Goal: Task Accomplishment & Management: Manage account settings

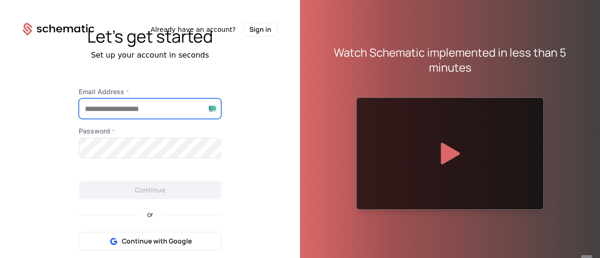
click at [176, 110] on input "Email Address *" at bounding box center [150, 109] width 142 height 20
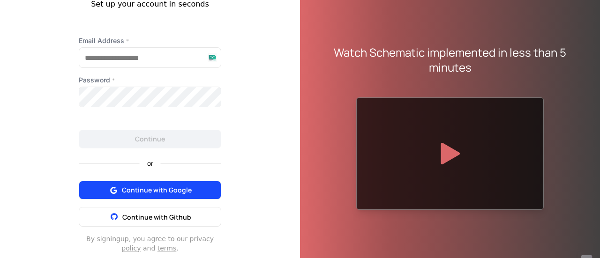
click at [168, 188] on div "or Continue with Google Continue with Github" at bounding box center [150, 188] width 143 height 78
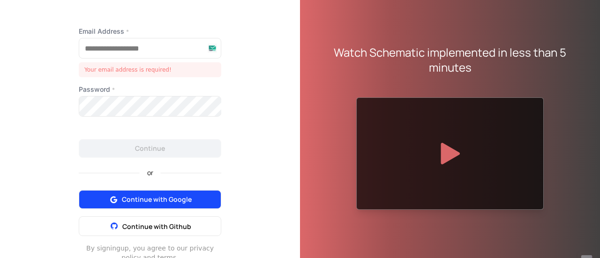
scroll to position [42, 0]
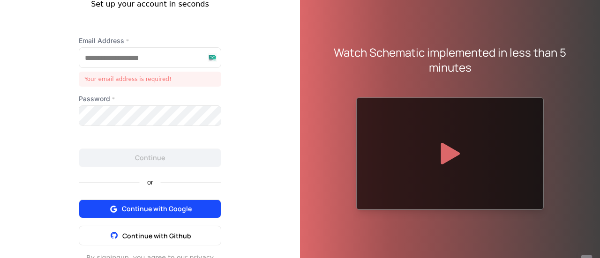
click at [197, 207] on button "Continue with Google" at bounding box center [150, 209] width 143 height 19
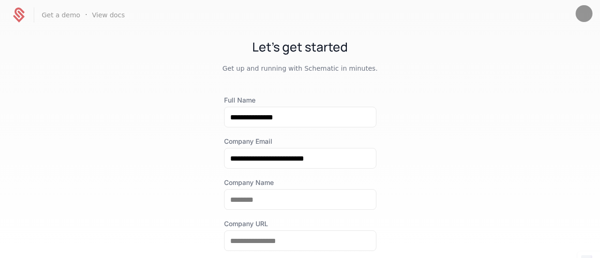
scroll to position [94, 0]
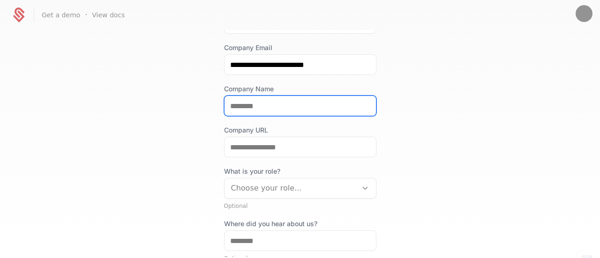
click at [278, 105] on input "Company Name" at bounding box center [300, 106] width 151 height 20
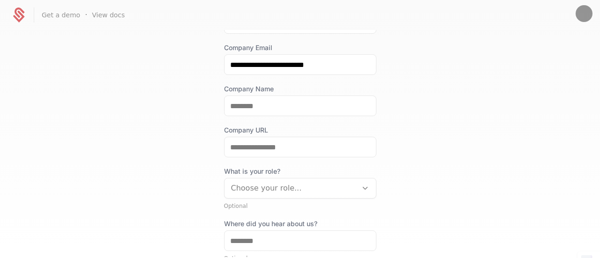
drag, startPoint x: 424, startPoint y: 105, endPoint x: 394, endPoint y: 141, distance: 47.3
click at [424, 105] on div "**********" at bounding box center [300, 143] width 600 height 227
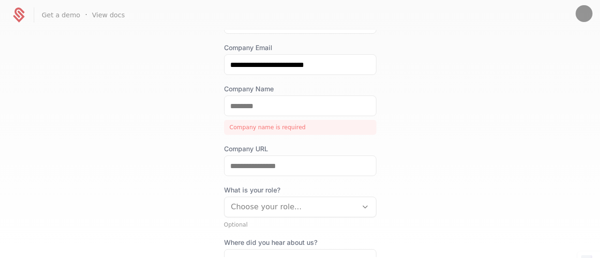
click at [363, 148] on label "Company URL" at bounding box center [300, 148] width 152 height 9
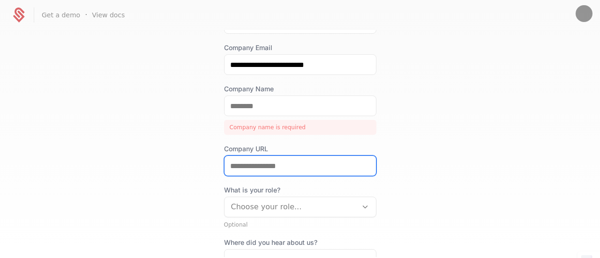
click at [363, 156] on input "Company URL" at bounding box center [300, 166] width 151 height 20
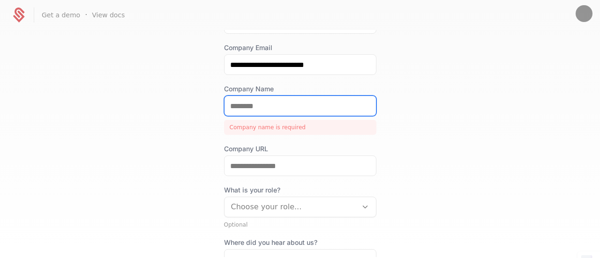
click at [318, 113] on input "Company Name" at bounding box center [300, 106] width 151 height 20
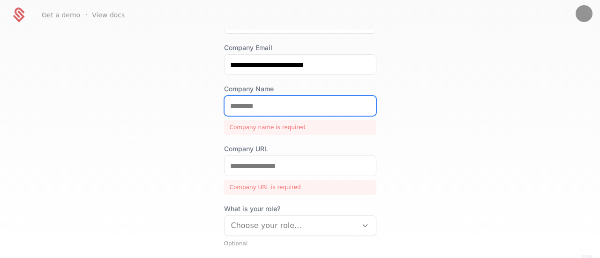
click at [309, 106] on input "Company Name" at bounding box center [300, 106] width 151 height 20
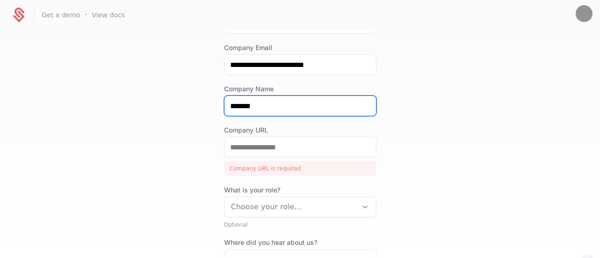
type input "*******"
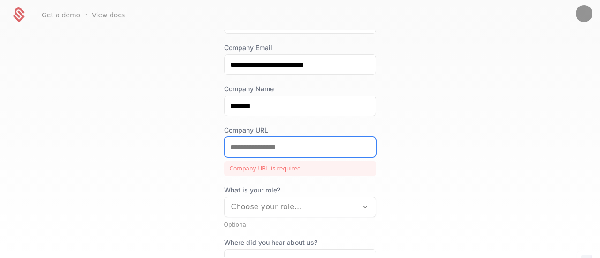
click at [286, 149] on input "Company URL" at bounding box center [300, 147] width 151 height 20
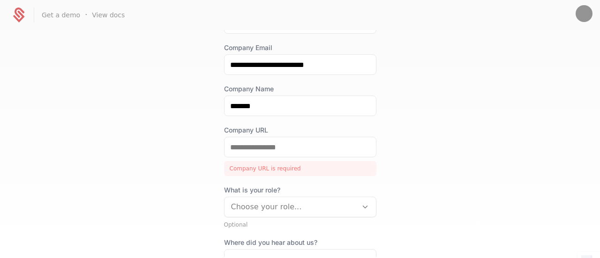
click at [388, 147] on div "**********" at bounding box center [300, 143] width 600 height 227
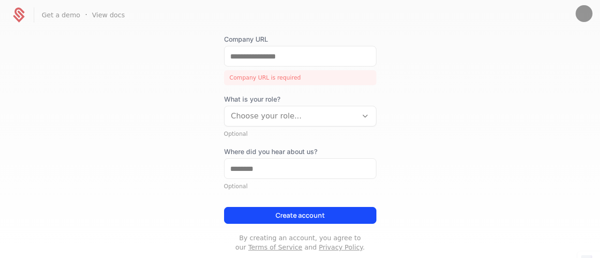
scroll to position [188, 0]
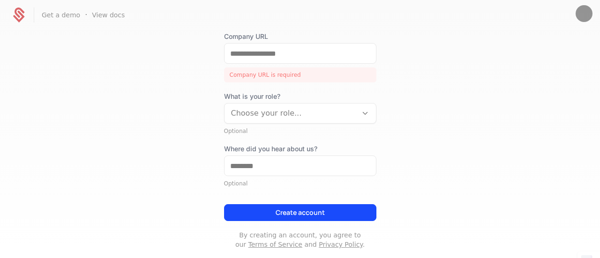
click at [406, 143] on div "**********" at bounding box center [300, 143] width 600 height 227
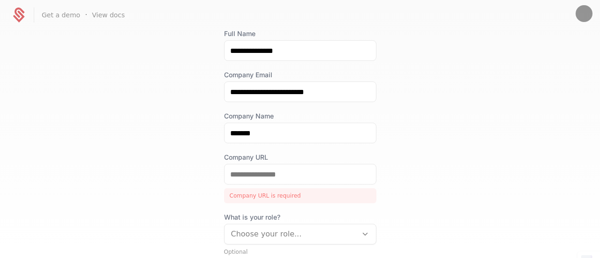
scroll to position [141, 0]
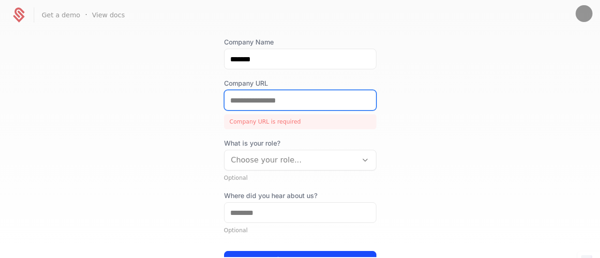
click at [308, 106] on input "Company URL" at bounding box center [300, 101] width 151 height 20
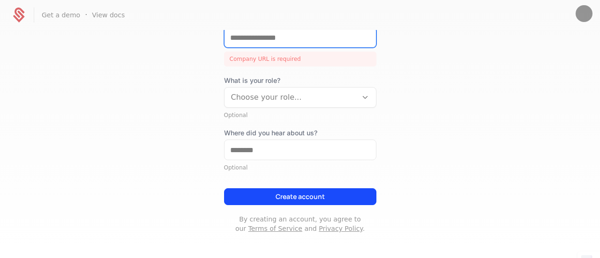
scroll to position [205, 0]
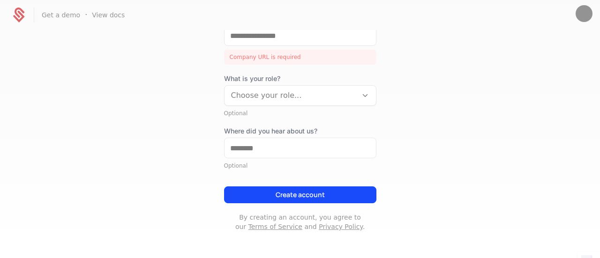
click at [406, 120] on div "**********" at bounding box center [300, 143] width 600 height 227
click at [342, 103] on div "Choose your role..." at bounding box center [291, 95] width 133 height 17
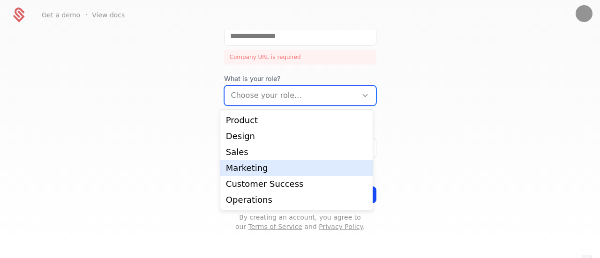
scroll to position [0, 0]
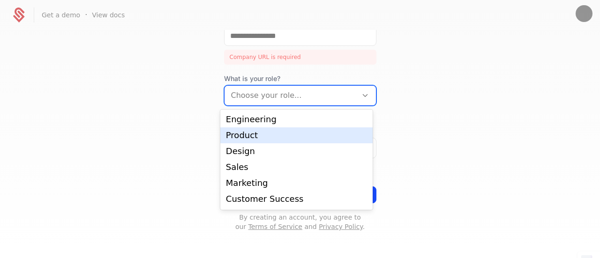
click at [298, 130] on div "Product" at bounding box center [296, 136] width 152 height 16
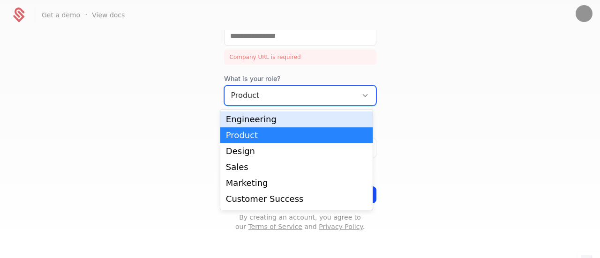
click at [301, 126] on div "Engineering" at bounding box center [296, 120] width 152 height 16
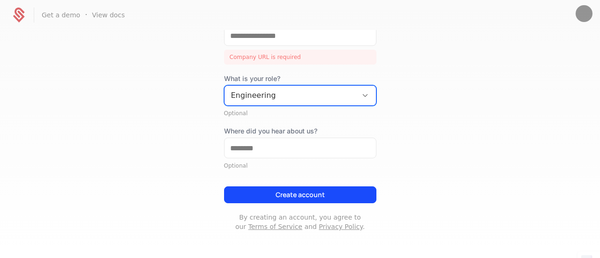
click at [445, 119] on div "**********" at bounding box center [300, 143] width 600 height 227
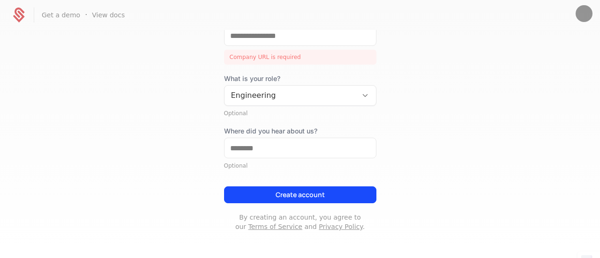
scroll to position [65, 0]
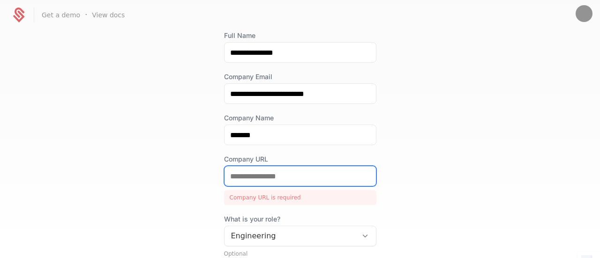
click at [317, 184] on input "Company URL" at bounding box center [300, 176] width 151 height 20
click at [328, 160] on label "Company URL" at bounding box center [300, 159] width 152 height 9
click at [328, 166] on input "Company URL" at bounding box center [300, 176] width 151 height 20
type input "********"
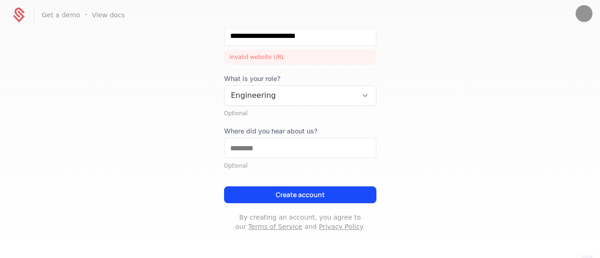
click at [309, 207] on div "**********" at bounding box center [300, 60] width 152 height 341
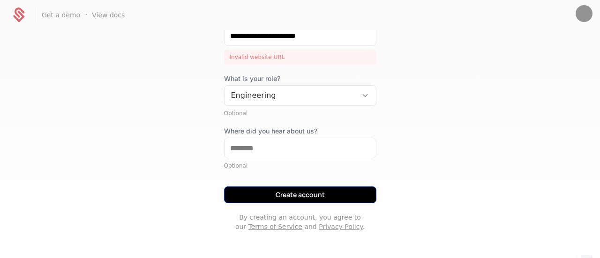
click at [312, 193] on button "Create account" at bounding box center [300, 195] width 152 height 17
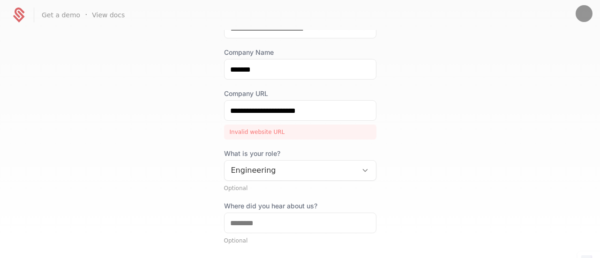
scroll to position [18, 0]
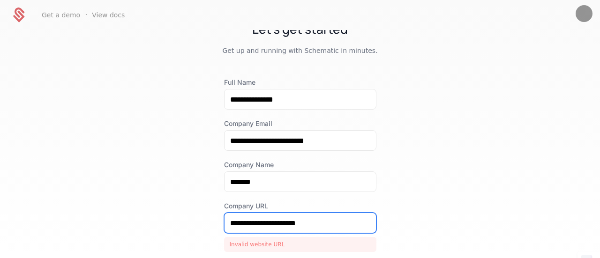
click at [225, 223] on input "**********" at bounding box center [300, 223] width 151 height 20
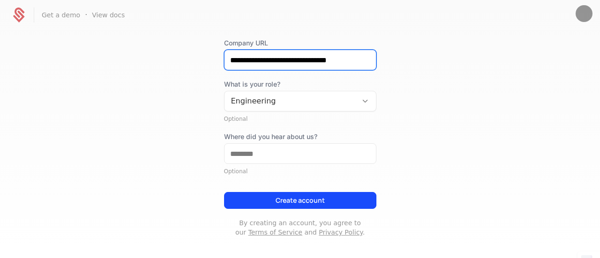
scroll to position [187, 0]
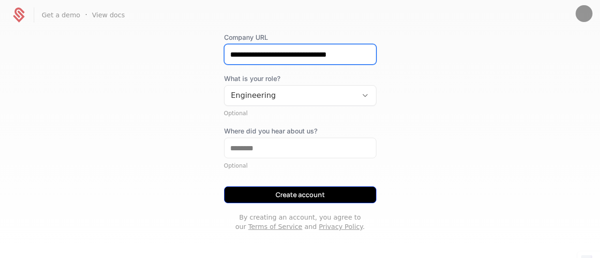
type input "**********"
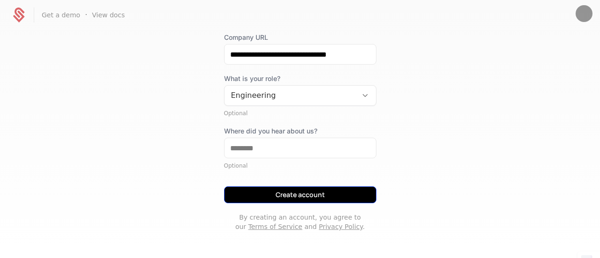
click at [312, 191] on button "Create account" at bounding box center [300, 195] width 152 height 17
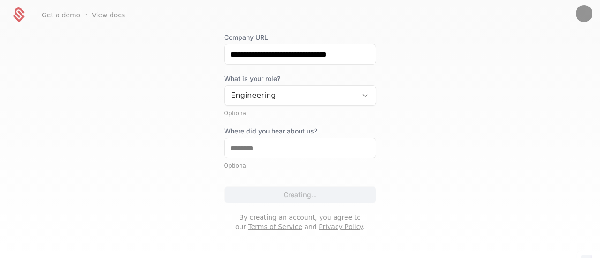
scroll to position [0, 0]
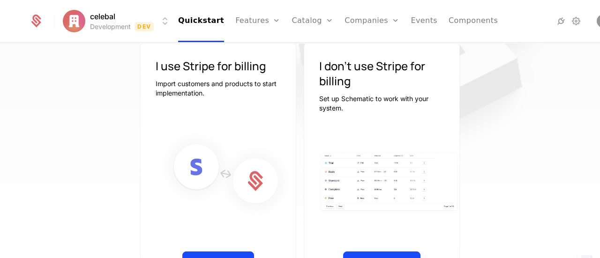
scroll to position [148, 0]
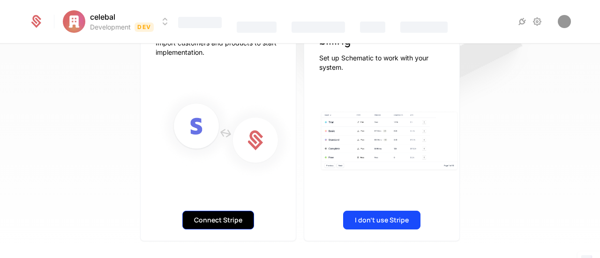
click at [218, 212] on button "Connect Stripe" at bounding box center [218, 220] width 72 height 19
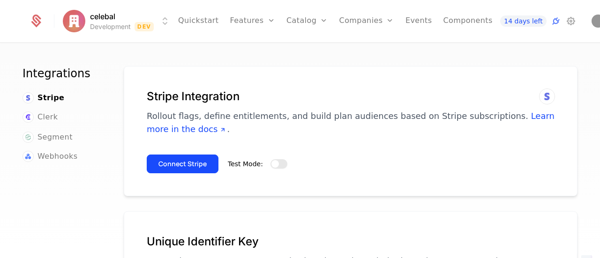
click at [276, 165] on button "Test Mode:" at bounding box center [279, 163] width 17 height 9
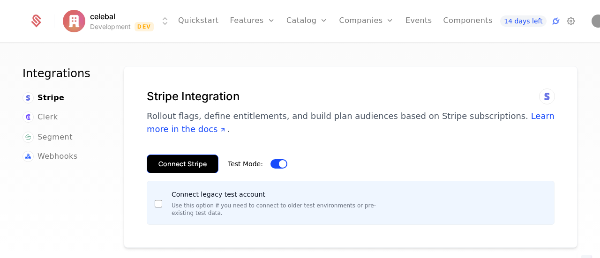
click at [210, 154] on div "Connect Stripe Test Mode:" at bounding box center [351, 160] width 408 height 26
click at [179, 164] on button "Connect Stripe" at bounding box center [183, 164] width 72 height 19
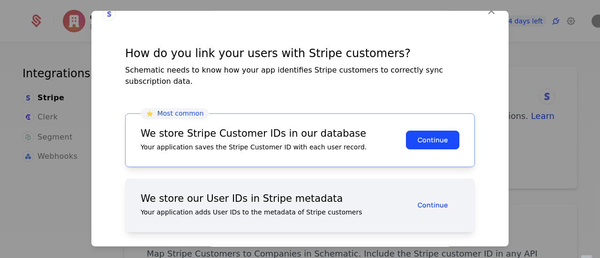
scroll to position [25, 0]
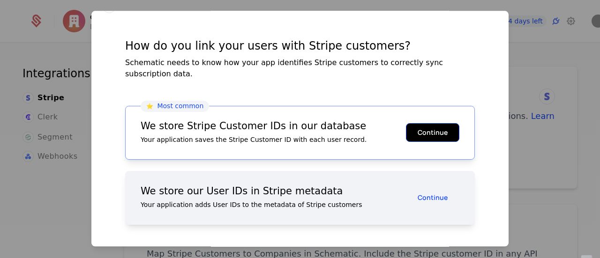
click at [419, 123] on button "Continue" at bounding box center [432, 132] width 53 height 19
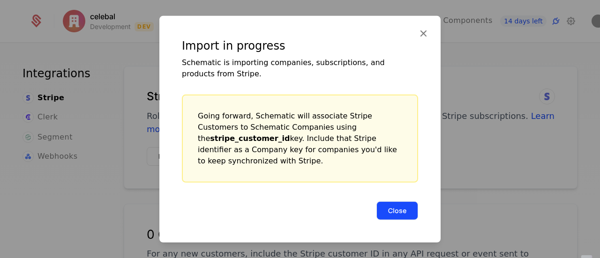
click at [400, 204] on button "Close" at bounding box center [398, 210] width 42 height 19
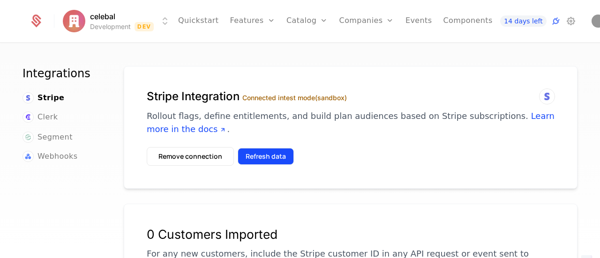
click at [271, 154] on button "Refresh data" at bounding box center [266, 156] width 56 height 17
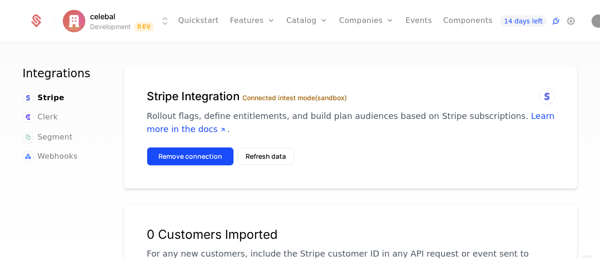
click at [208, 159] on button "Remove connection" at bounding box center [190, 156] width 87 height 19
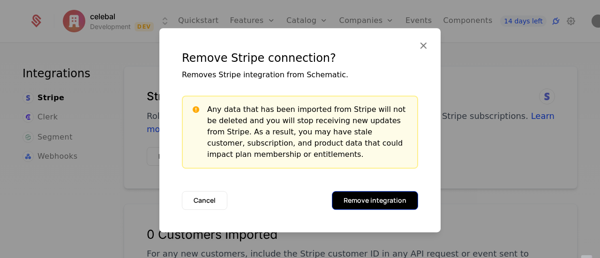
click at [358, 198] on button "Remove integration" at bounding box center [375, 200] width 86 height 19
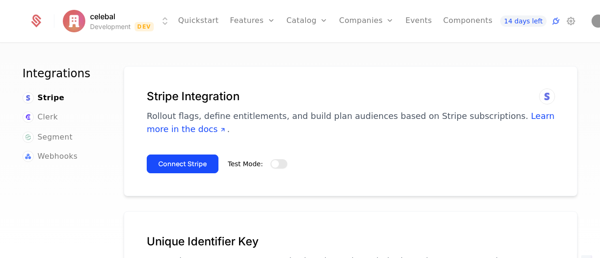
click at [272, 165] on span "button" at bounding box center [276, 164] width 8 height 8
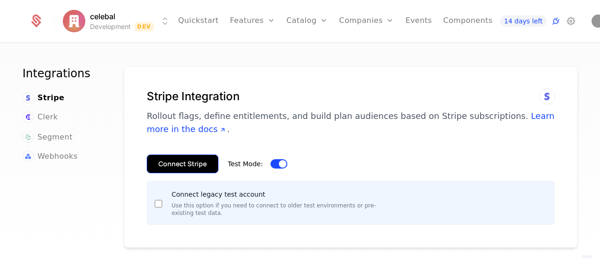
click at [181, 167] on button "Connect Stripe" at bounding box center [183, 164] width 72 height 19
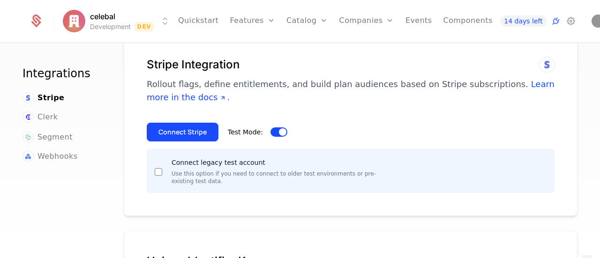
scroll to position [47, 0]
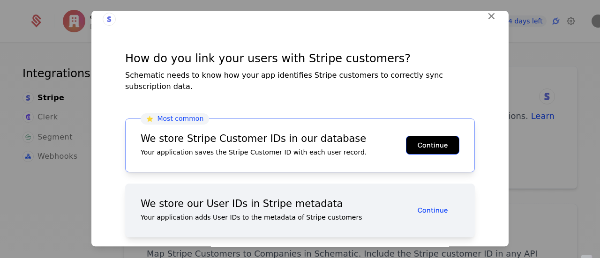
scroll to position [25, 0]
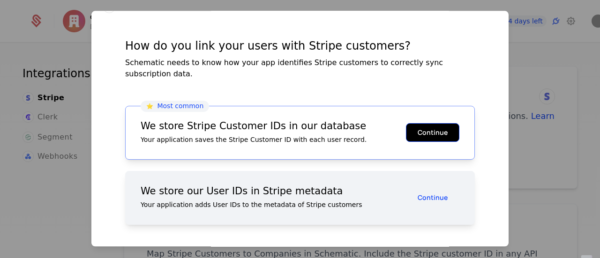
click at [429, 124] on button "Continue" at bounding box center [432, 132] width 53 height 19
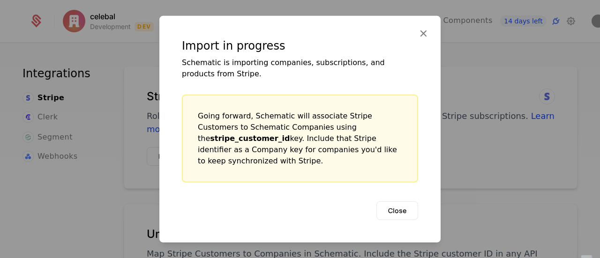
scroll to position [0, 0]
click at [401, 205] on button "Close" at bounding box center [398, 210] width 42 height 19
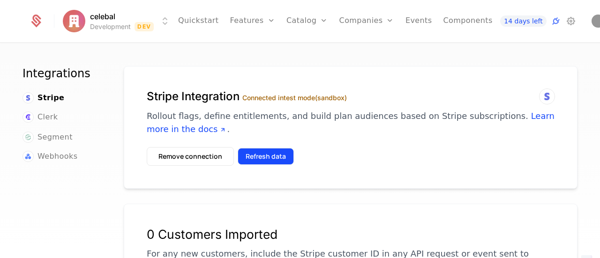
click at [264, 152] on button "Refresh data" at bounding box center [266, 156] width 56 height 17
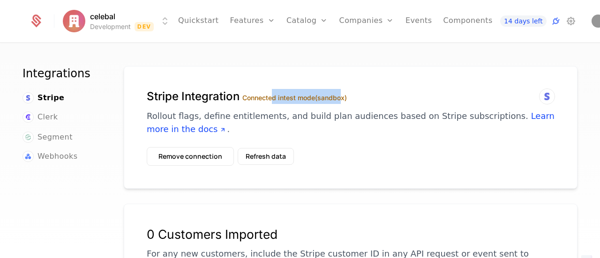
drag, startPoint x: 272, startPoint y: 97, endPoint x: 346, endPoint y: 96, distance: 74.1
click at [346, 96] on label "Connected in test mode (sandbox)" at bounding box center [294, 98] width 105 height 8
click at [337, 136] on div "Stripe Integration Connected in test mode (sandbox) Rollout flags, define entit…" at bounding box center [351, 118] width 408 height 58
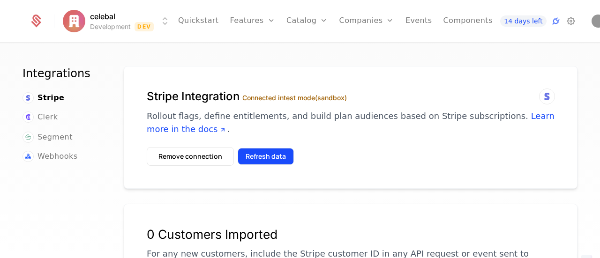
click at [274, 153] on button "Refresh data" at bounding box center [266, 156] width 56 height 17
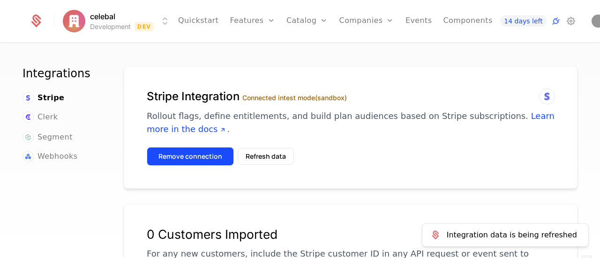
click at [207, 157] on button "Remove connection" at bounding box center [190, 156] width 87 height 19
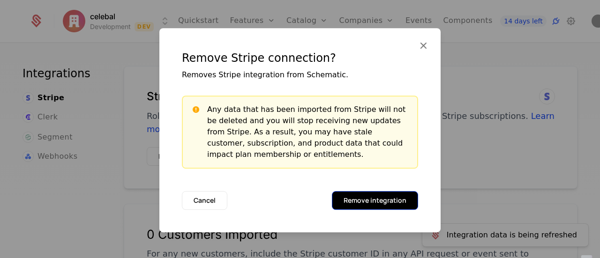
click at [339, 204] on button "Remove integration" at bounding box center [375, 200] width 86 height 19
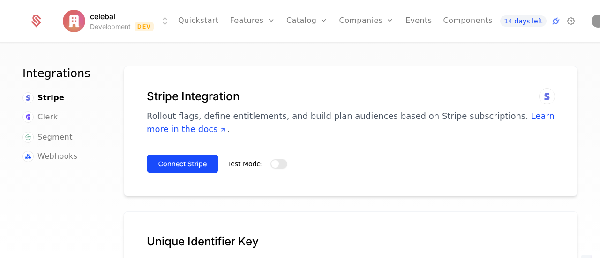
click at [272, 163] on span "button" at bounding box center [276, 164] width 8 height 8
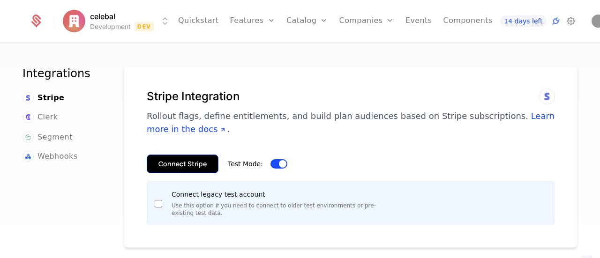
drag, startPoint x: 185, startPoint y: 172, endPoint x: 204, endPoint y: 167, distance: 19.8
click at [185, 171] on button "Connect Stripe" at bounding box center [183, 164] width 72 height 19
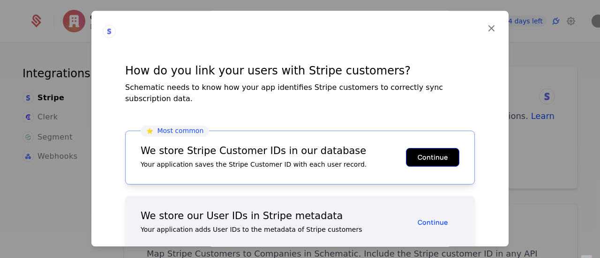
click at [438, 148] on button "Continue" at bounding box center [432, 157] width 53 height 19
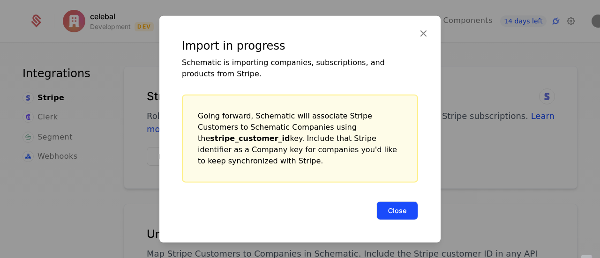
click at [415, 208] on button "Close" at bounding box center [398, 210] width 42 height 19
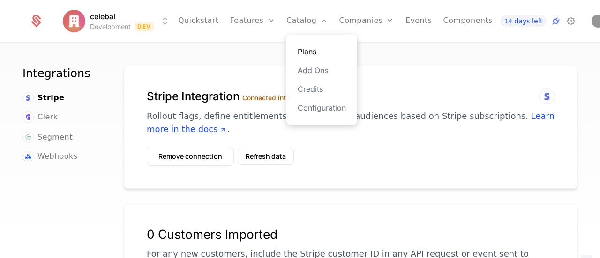
click at [308, 53] on link "Plans" at bounding box center [322, 51] width 48 height 11
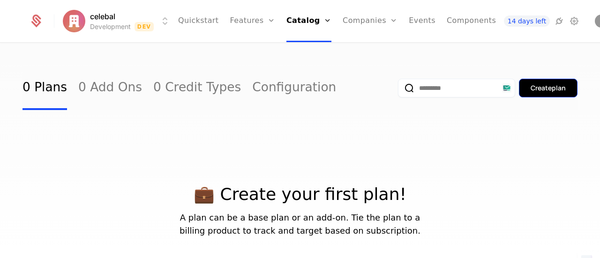
click at [538, 92] on div "Create plan" at bounding box center [548, 87] width 35 height 9
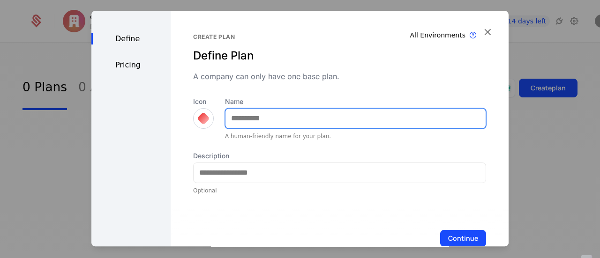
click at [297, 122] on input "Name" at bounding box center [356, 119] width 260 height 20
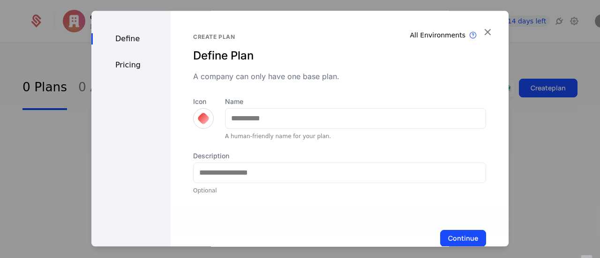
click at [208, 119] on div at bounding box center [203, 118] width 21 height 21
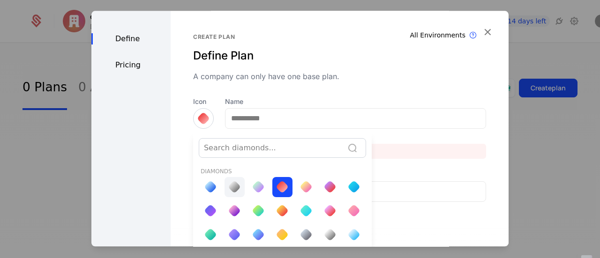
click at [230, 188] on div at bounding box center [234, 187] width 13 height 13
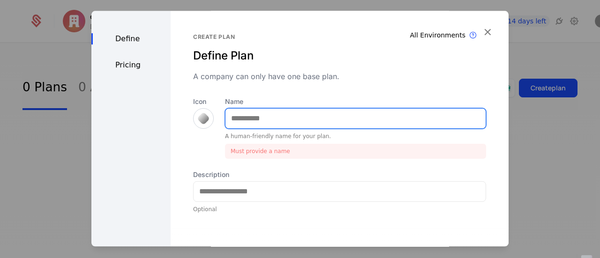
click at [288, 123] on input "Name" at bounding box center [356, 119] width 260 height 20
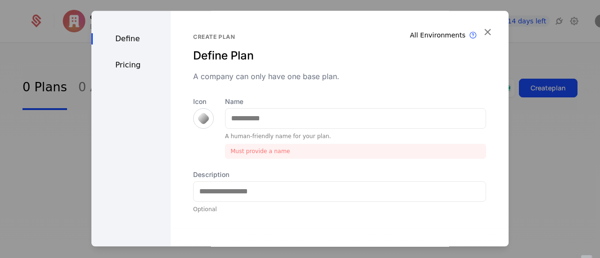
click at [377, 153] on div "Must provide a name" at bounding box center [355, 151] width 261 height 15
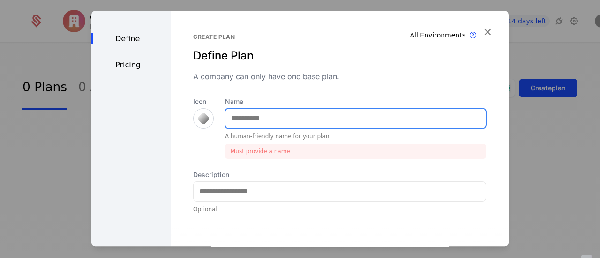
click at [357, 124] on input "Name" at bounding box center [356, 119] width 260 height 20
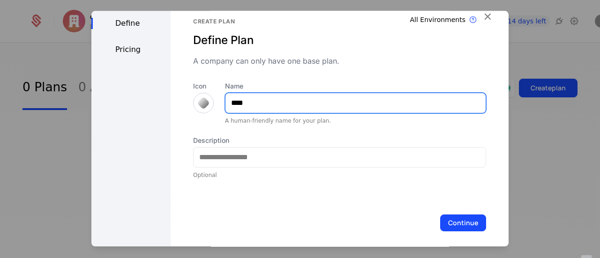
scroll to position [23, 0]
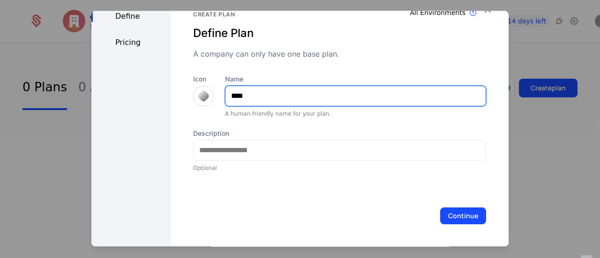
type input "****"
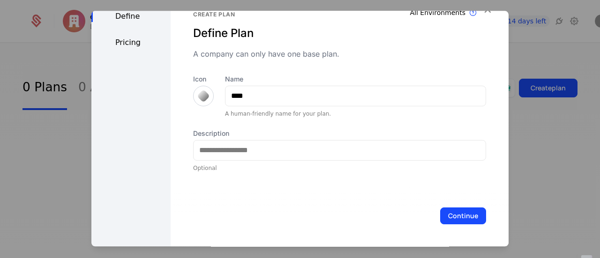
click at [264, 166] on div "Optional" at bounding box center [339, 169] width 293 height 8
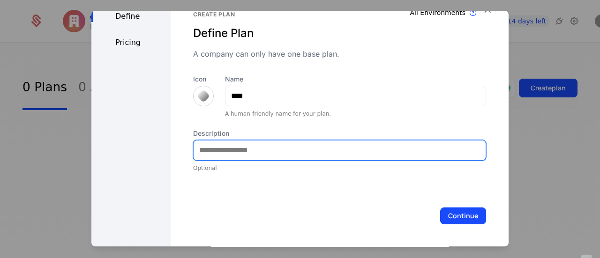
click at [265, 149] on input "Description" at bounding box center [340, 151] width 292 height 20
type input "**********"
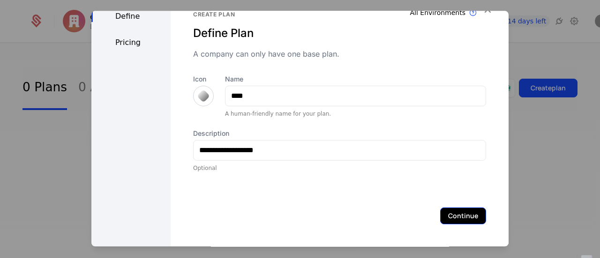
click at [453, 213] on button "Continue" at bounding box center [463, 216] width 46 height 17
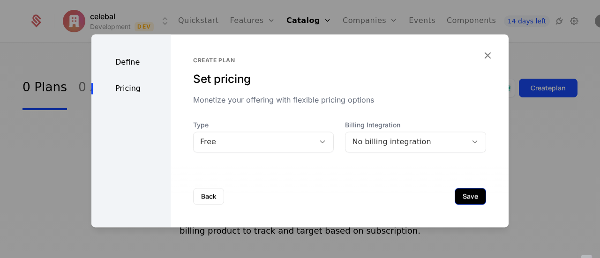
scroll to position [0, 0]
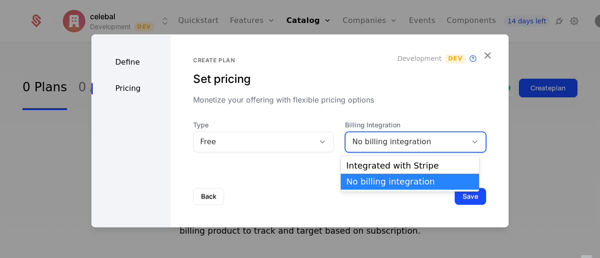
click at [395, 147] on div "No billing integration" at bounding box center [406, 141] width 108 height 11
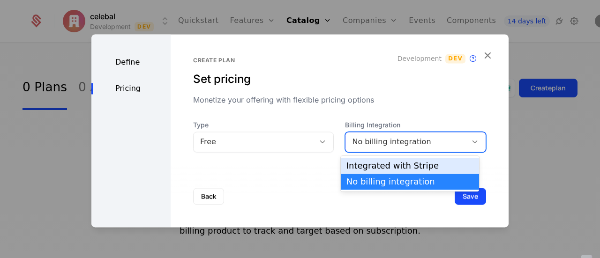
click at [369, 170] on div "Integrated with Stripe" at bounding box center [410, 166] width 127 height 8
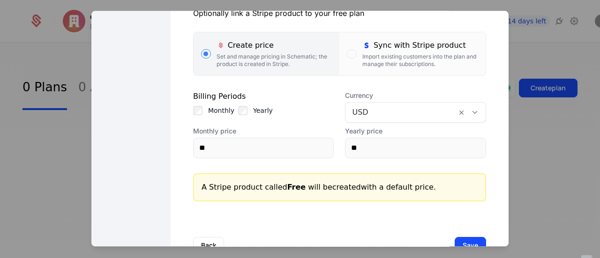
scroll to position [188, 0]
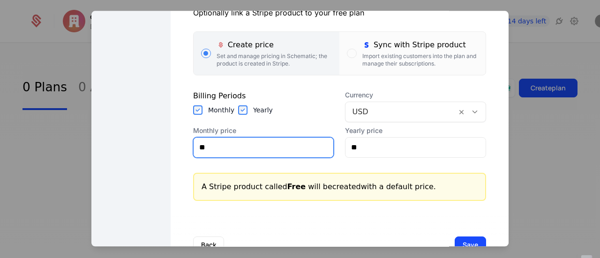
click at [272, 156] on input "**" at bounding box center [264, 148] width 140 height 20
click at [309, 99] on div "Billing Periods" at bounding box center [263, 96] width 141 height 11
click at [351, 55] on label "Sync with Stripe product Import existing customers into the plan and manage the…" at bounding box center [413, 53] width 146 height 43
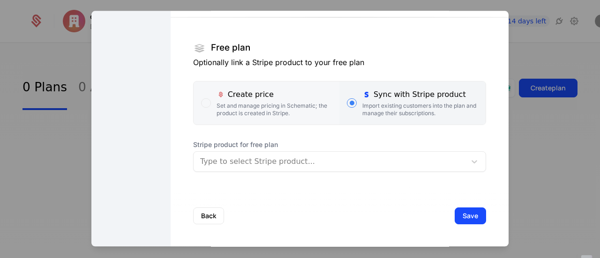
click at [246, 109] on div "Set and manage pricing in Schematic; the product is created in Stripe." at bounding box center [275, 109] width 116 height 15
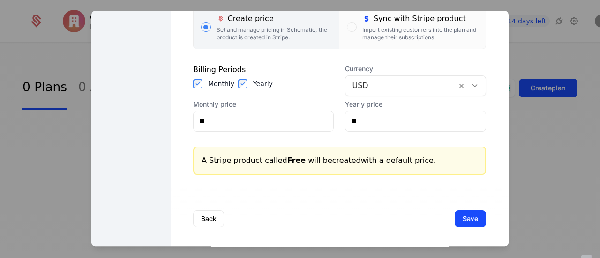
scroll to position [217, 0]
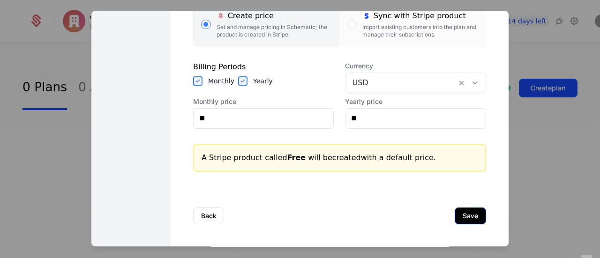
click at [455, 217] on button "Save" at bounding box center [470, 216] width 31 height 17
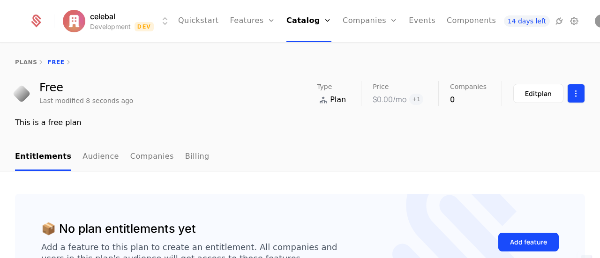
click at [565, 97] on html "celebal Development Dev Quickstart Features Features Flags Catalog Plans Add On…" at bounding box center [300, 129] width 600 height 258
click at [526, 156] on html "celebal Development Dev Quickstart Features Features Flags Catalog Plans Add On…" at bounding box center [300, 129] width 600 height 258
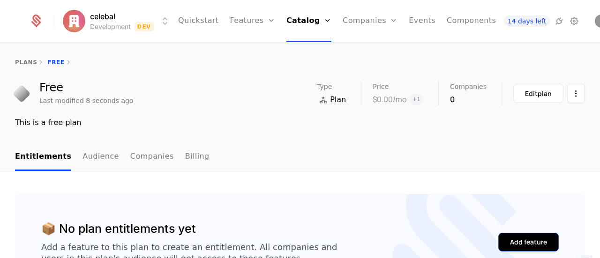
click at [515, 238] on div "Add feature" at bounding box center [528, 242] width 37 height 9
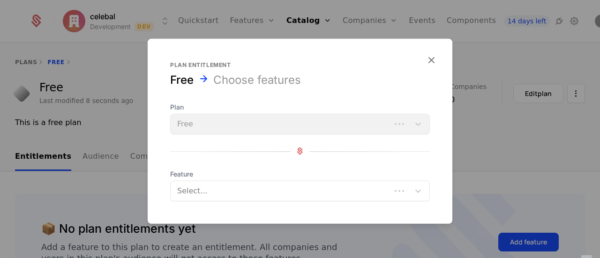
click at [347, 125] on div "Plan Free" at bounding box center [300, 118] width 260 height 32
click at [382, 195] on div at bounding box center [291, 190] width 226 height 13
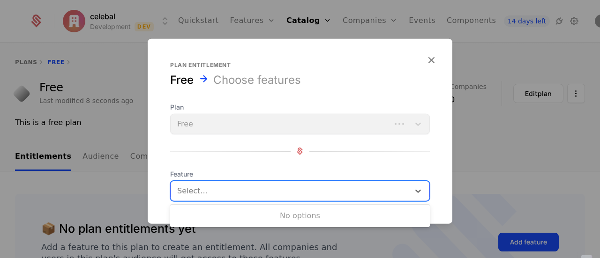
type input "*"
type input "******"
type input "*******"
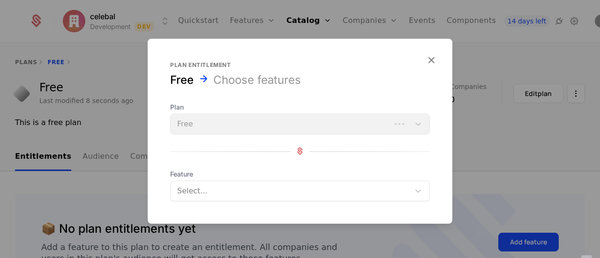
click at [363, 151] on div at bounding box center [300, 151] width 260 height 13
click at [433, 60] on icon "button" at bounding box center [431, 59] width 12 height 12
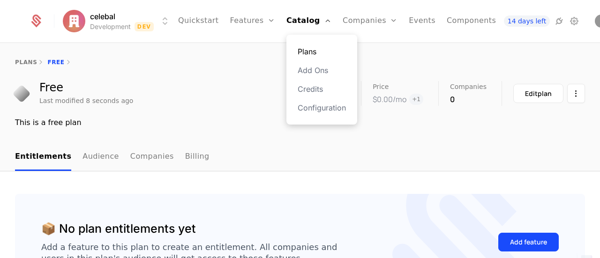
click at [298, 53] on link "Plans" at bounding box center [322, 51] width 48 height 11
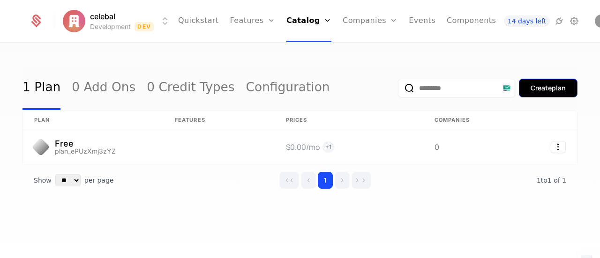
click at [542, 93] on button "Create plan" at bounding box center [548, 88] width 59 height 19
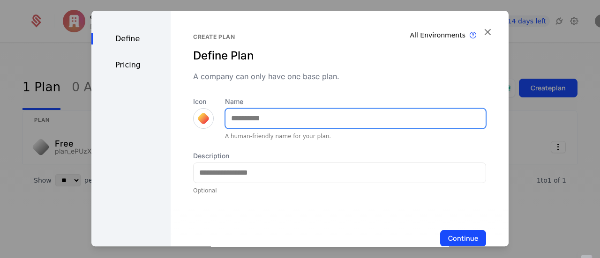
click at [270, 118] on input "Name" at bounding box center [356, 119] width 260 height 20
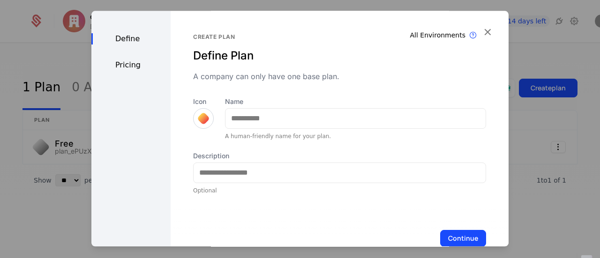
click at [208, 121] on div at bounding box center [203, 118] width 21 height 21
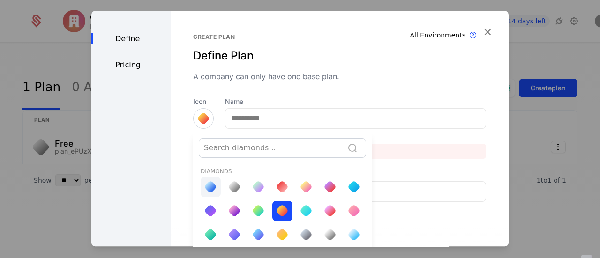
click at [208, 187] on div at bounding box center [210, 187] width 13 height 13
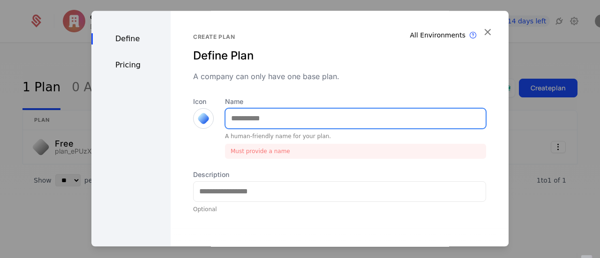
click at [277, 120] on input "Name" at bounding box center [356, 119] width 260 height 20
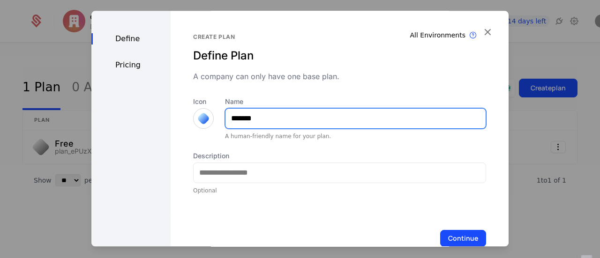
type input "*******"
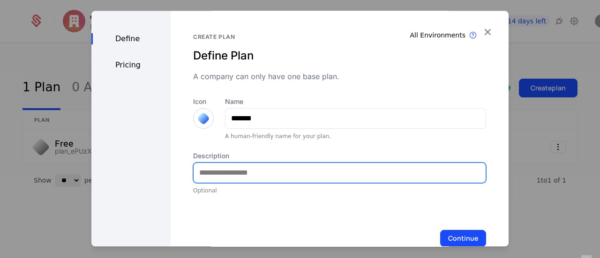
click at [260, 168] on input "Description" at bounding box center [340, 173] width 292 height 20
type input "**********"
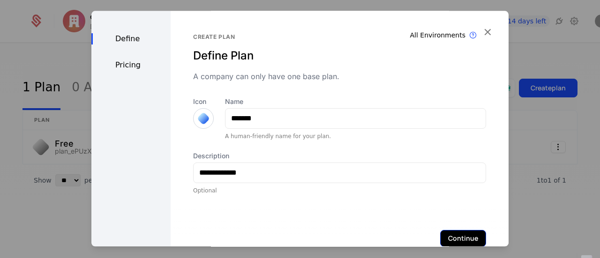
click at [455, 236] on button "Continue" at bounding box center [463, 238] width 46 height 17
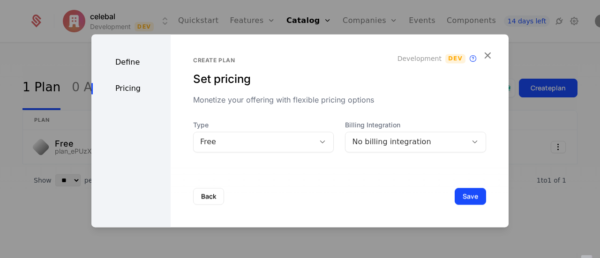
click at [303, 142] on div "Free" at bounding box center [254, 141] width 108 height 11
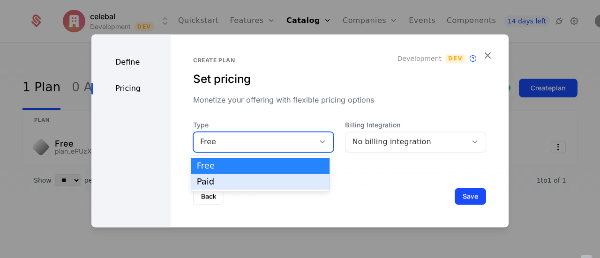
click at [264, 182] on div "Paid" at bounding box center [260, 182] width 127 height 8
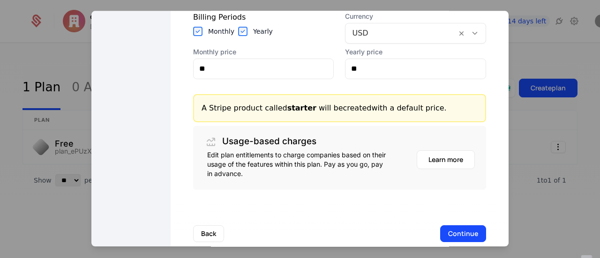
scroll to position [281, 0]
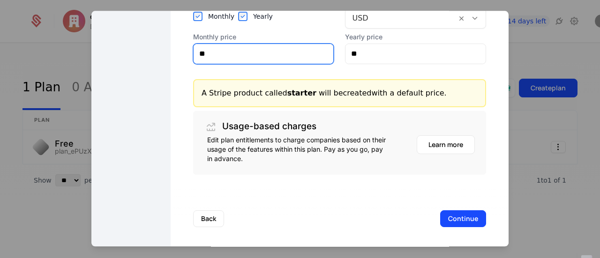
click at [297, 60] on input "**" at bounding box center [264, 54] width 140 height 20
type input "**"
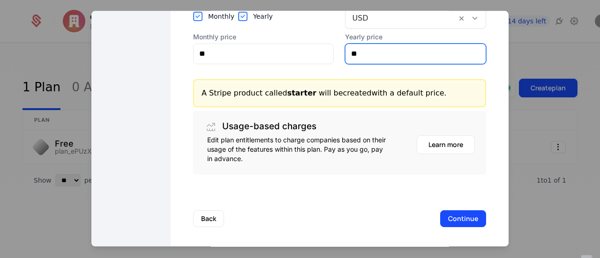
click at [399, 57] on input "**" at bounding box center [416, 54] width 140 height 20
type input "**"
type input "***"
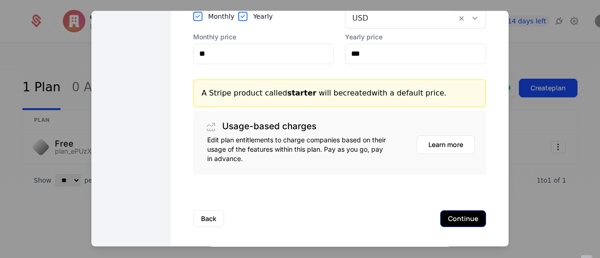
click at [447, 222] on button "Continue" at bounding box center [463, 219] width 46 height 17
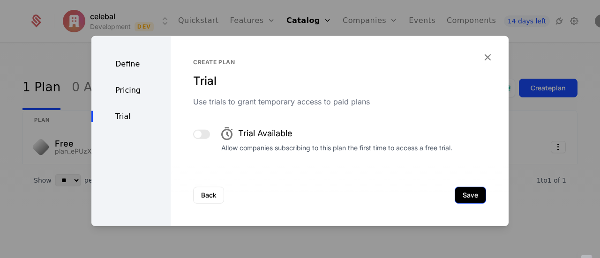
scroll to position [0, 0]
click at [198, 132] on span "button" at bounding box center [198, 134] width 8 height 8
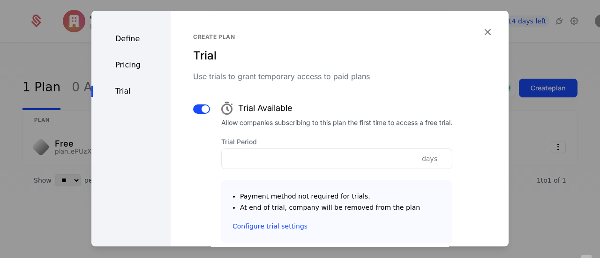
click at [201, 115] on div "Trial Available Allow companies subscribing to this plan the first time to acce…" at bounding box center [339, 170] width 293 height 146
click at [202, 112] on span "button" at bounding box center [206, 110] width 8 height 8
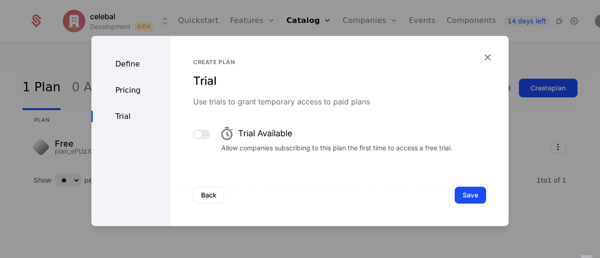
click at [197, 133] on span "button" at bounding box center [198, 134] width 8 height 8
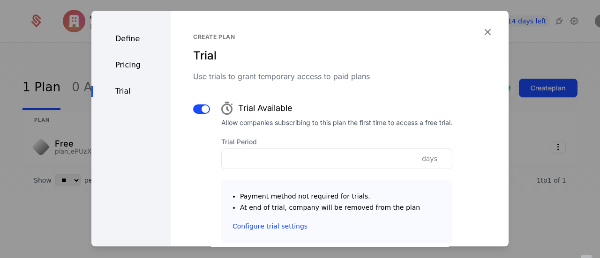
scroll to position [47, 0]
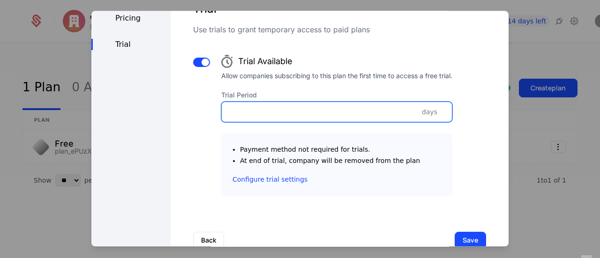
click at [444, 111] on input "*" at bounding box center [337, 112] width 230 height 20
type input "*"
click at [444, 116] on input "*" at bounding box center [337, 112] width 230 height 20
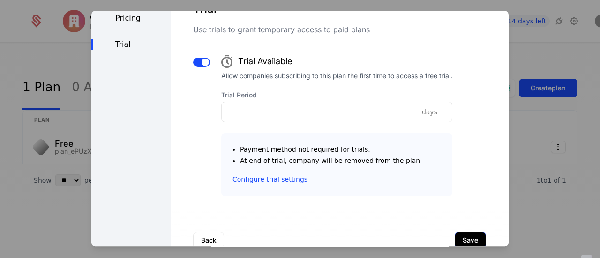
click at [460, 238] on button "Save" at bounding box center [470, 240] width 31 height 17
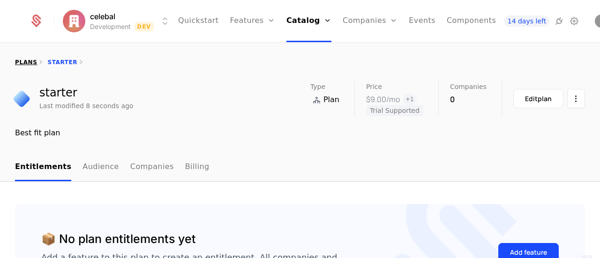
click at [28, 64] on link "plans" at bounding box center [26, 62] width 22 height 7
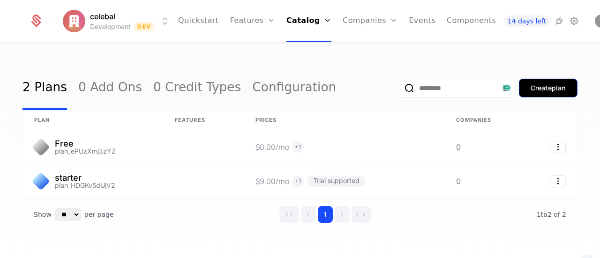
click at [558, 90] on div "Create plan" at bounding box center [548, 87] width 35 height 9
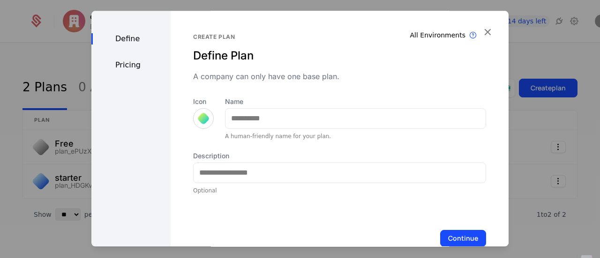
click at [198, 117] on div at bounding box center [203, 118] width 13 height 13
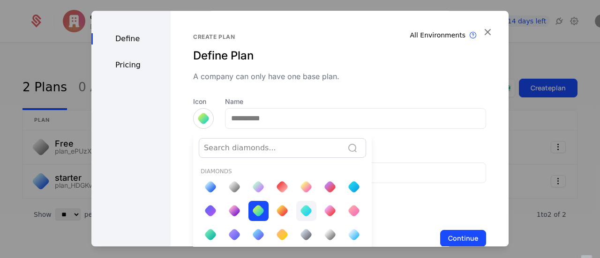
scroll to position [12, 0]
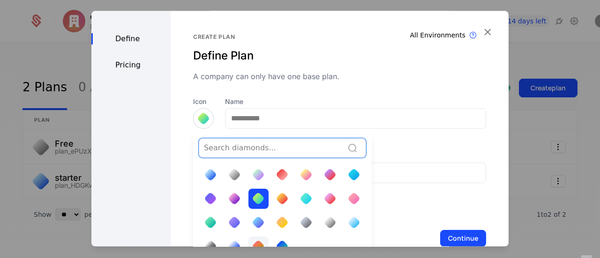
click at [260, 237] on div at bounding box center [259, 247] width 20 height 20
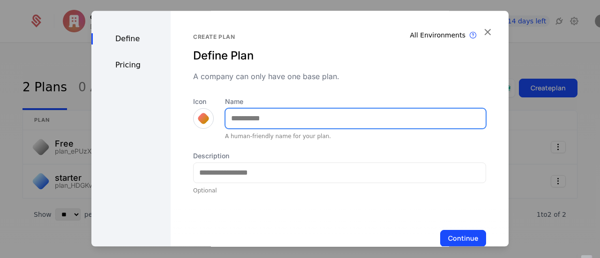
drag, startPoint x: 249, startPoint y: 126, endPoint x: 255, endPoint y: 125, distance: 6.2
click at [249, 126] on input "Name" at bounding box center [356, 119] width 260 height 20
type input "***"
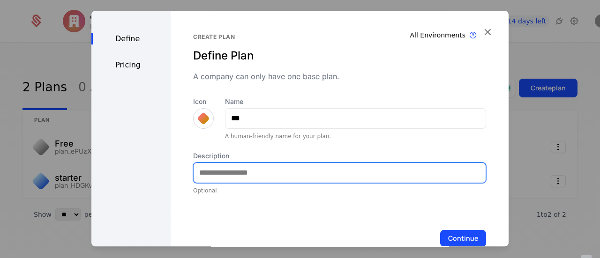
click at [275, 177] on input "Description" at bounding box center [340, 173] width 292 height 20
type input "*"
click at [346, 165] on input "Description" at bounding box center [340, 173] width 292 height 20
paste input "**********"
type input "**********"
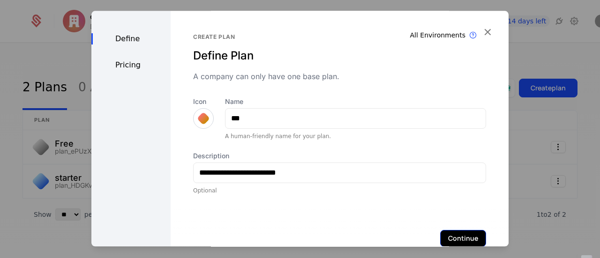
click at [445, 234] on button "Continue" at bounding box center [463, 238] width 46 height 17
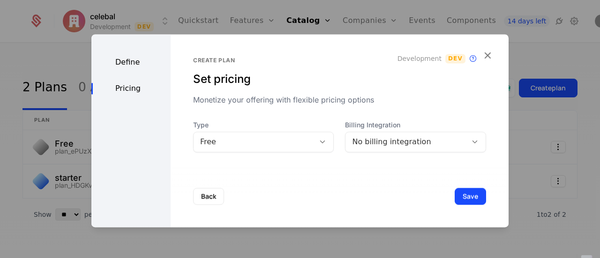
click at [307, 140] on div "Free" at bounding box center [254, 142] width 121 height 13
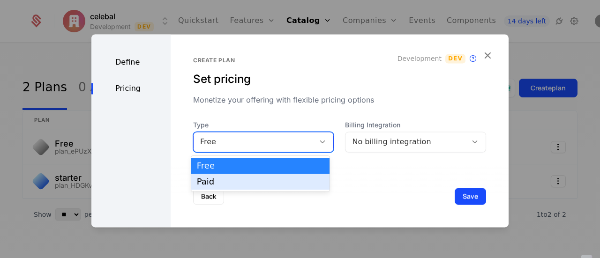
click at [293, 185] on div "Paid" at bounding box center [260, 182] width 127 height 8
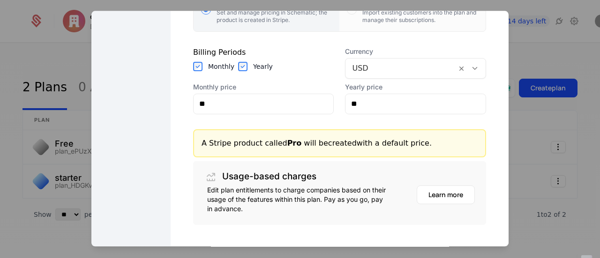
scroll to position [234, 0]
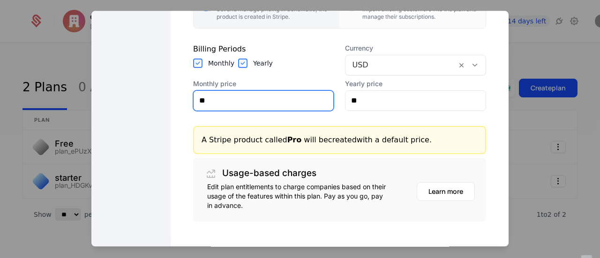
click at [290, 109] on input "**" at bounding box center [264, 101] width 140 height 20
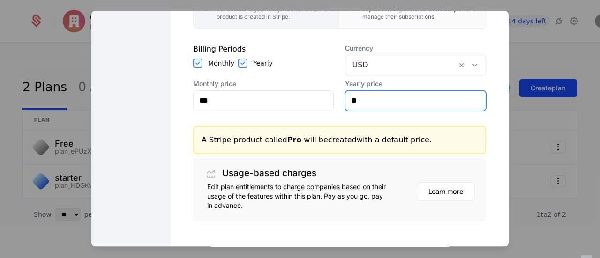
click at [383, 100] on input "**" at bounding box center [416, 101] width 140 height 20
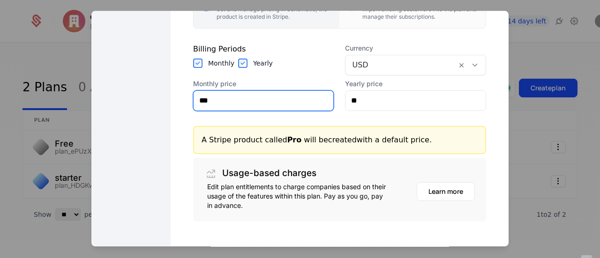
drag, startPoint x: 219, startPoint y: 104, endPoint x: 204, endPoint y: 102, distance: 14.7
click at [204, 102] on input "***" at bounding box center [264, 101] width 140 height 20
click at [223, 103] on input "***" at bounding box center [264, 101] width 140 height 20
type input "**"
type input "******"
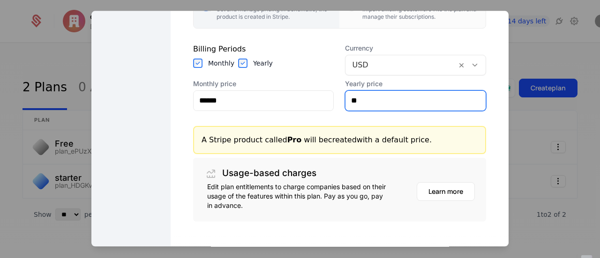
click at [377, 97] on input "**" at bounding box center [416, 101] width 140 height 20
type input "**"
type input "****"
click at [465, 116] on section "Base charge Charge companies a recurring fixed fee for this plan Create price S…" at bounding box center [339, 64] width 293 height 316
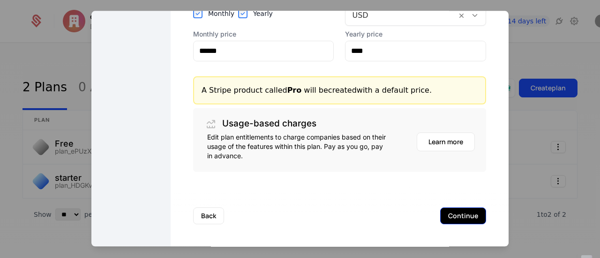
click at [465, 219] on button "Continue" at bounding box center [463, 216] width 46 height 17
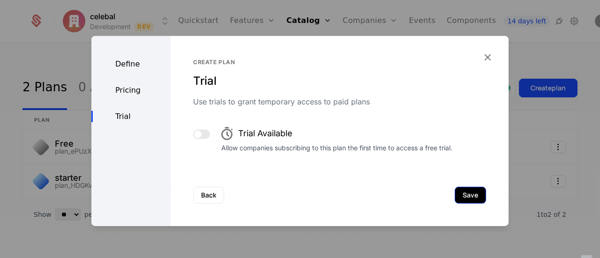
scroll to position [0, 0]
click at [459, 196] on button "Save" at bounding box center [470, 195] width 31 height 17
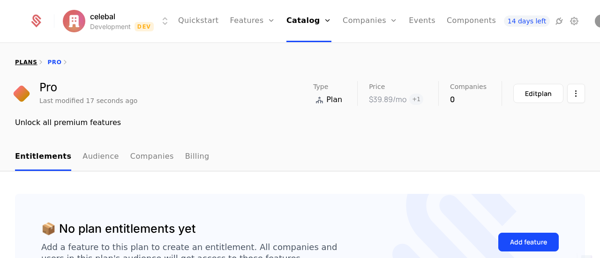
click at [23, 59] on link "plans" at bounding box center [26, 62] width 22 height 7
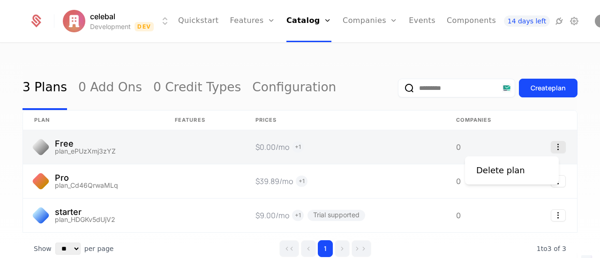
click at [554, 147] on icon "Select action" at bounding box center [558, 147] width 15 height 12
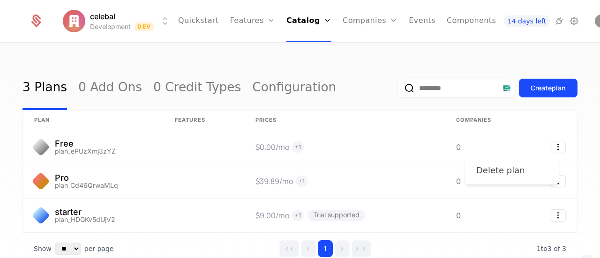
click at [528, 174] on div "Delete plan" at bounding box center [511, 170] width 71 height 13
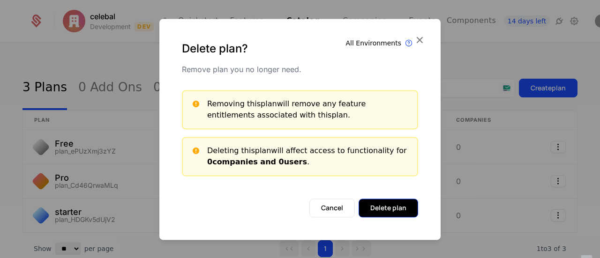
click at [380, 207] on button "Delete plan" at bounding box center [389, 208] width 60 height 19
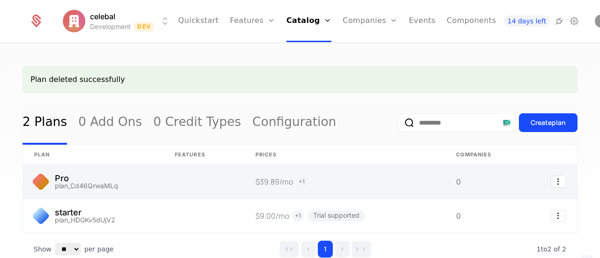
click at [554, 191] on link at bounding box center [548, 182] width 57 height 34
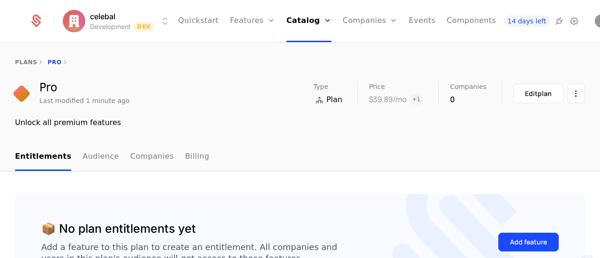
click at [28, 64] on link "plans" at bounding box center [26, 62] width 22 height 7
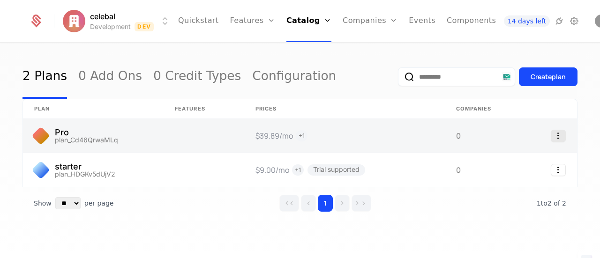
scroll to position [18, 0]
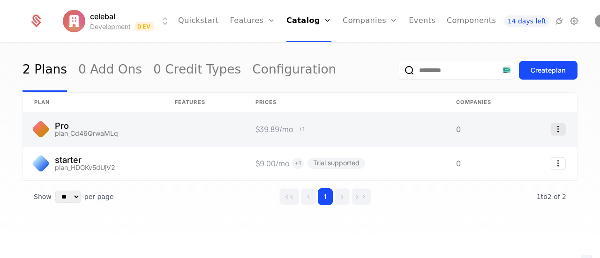
click at [558, 129] on icon "Select action" at bounding box center [558, 129] width 15 height 12
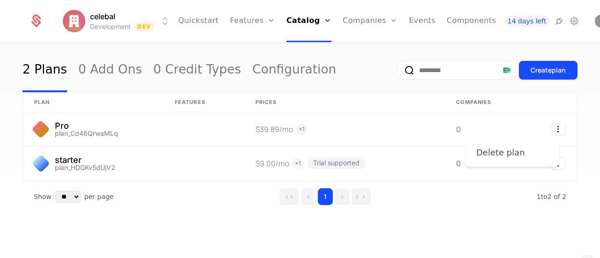
click at [537, 158] on div "Delete plan" at bounding box center [511, 152] width 71 height 13
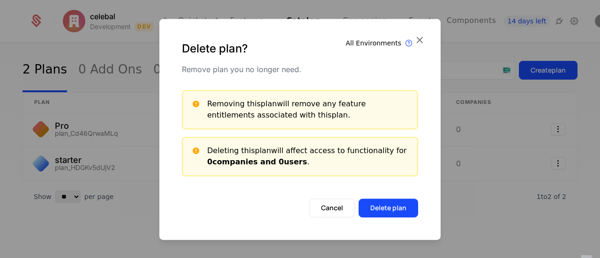
click at [404, 212] on button "Delete plan" at bounding box center [389, 208] width 60 height 19
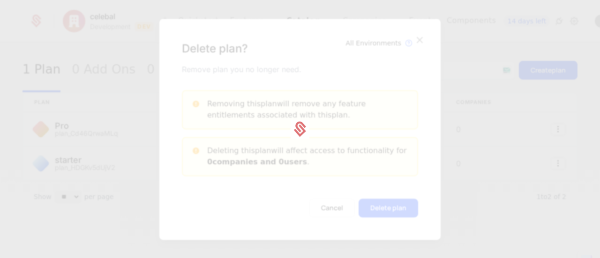
scroll to position [0, 0]
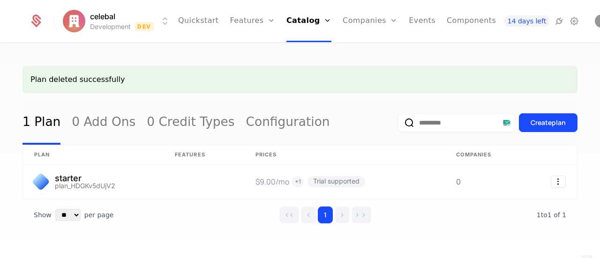
click at [559, 147] on th at bounding box center [548, 155] width 57 height 20
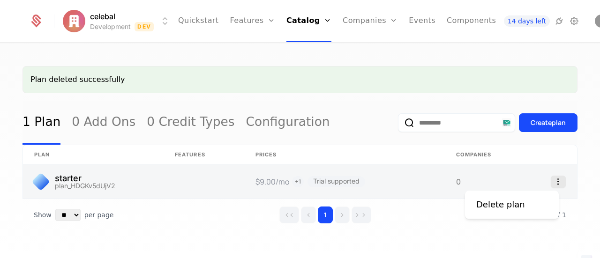
click at [553, 177] on icon "Select action" at bounding box center [558, 182] width 15 height 12
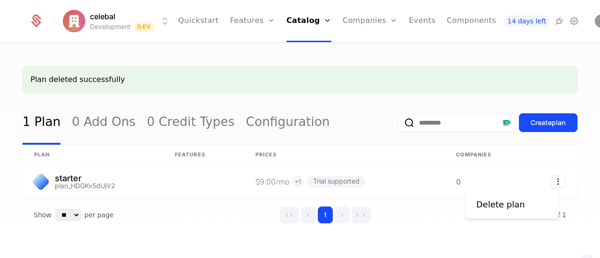
drag, startPoint x: 468, startPoint y: 206, endPoint x: 498, endPoint y: 208, distance: 30.5
click at [468, 206] on div "Delete plan" at bounding box center [512, 205] width 94 height 28
click at [498, 208] on div "Delete plan" at bounding box center [500, 204] width 49 height 13
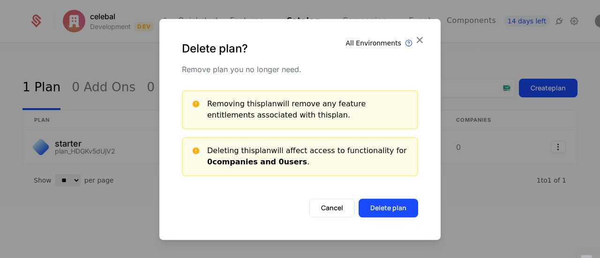
click at [399, 209] on button "Delete plan" at bounding box center [389, 208] width 60 height 19
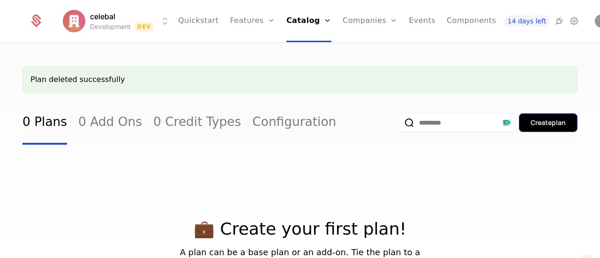
click at [537, 119] on div "Create plan" at bounding box center [548, 122] width 35 height 9
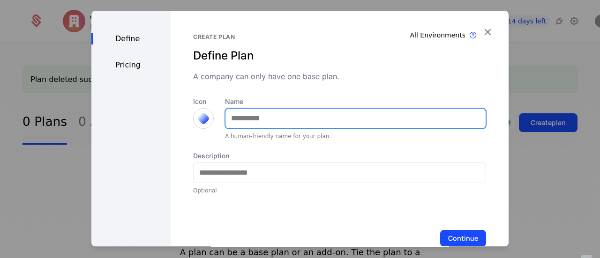
click at [382, 125] on input "Name" at bounding box center [356, 119] width 260 height 20
click at [331, 114] on input "Name" at bounding box center [356, 119] width 260 height 20
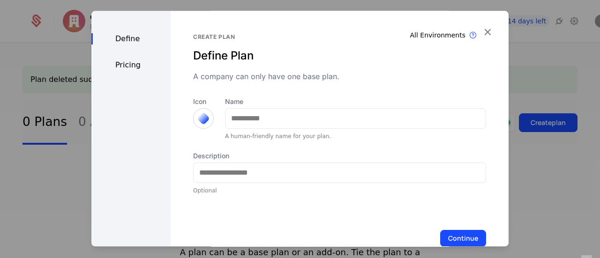
click at [127, 62] on div "Pricing" at bounding box center [130, 65] width 79 height 11
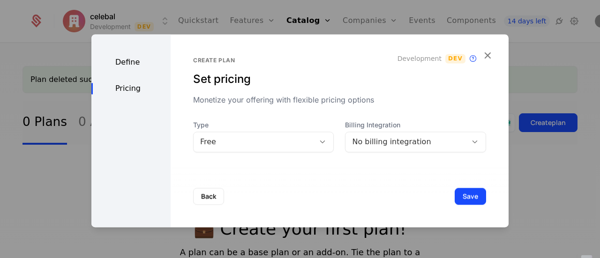
click at [141, 86] on div "Pricing" at bounding box center [130, 88] width 79 height 11
click at [129, 62] on div "Define" at bounding box center [130, 62] width 79 height 11
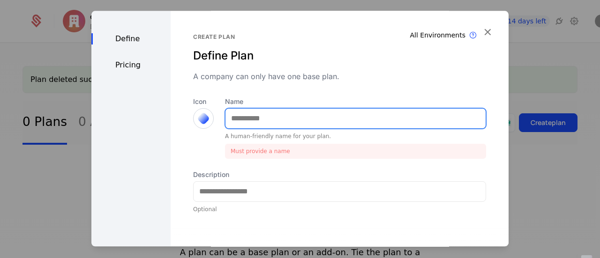
click at [271, 123] on input "Name" at bounding box center [356, 119] width 260 height 20
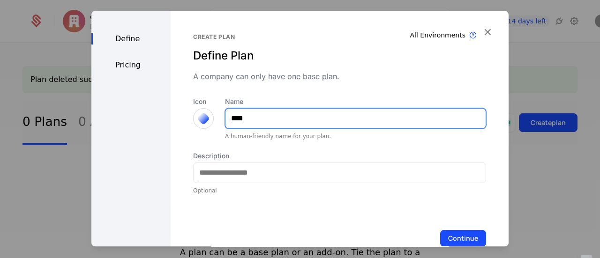
type input "****"
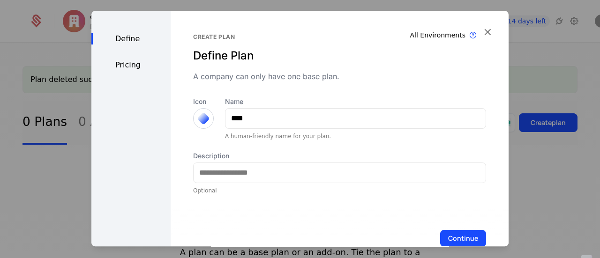
click at [248, 184] on div "Description Optional" at bounding box center [339, 172] width 293 height 43
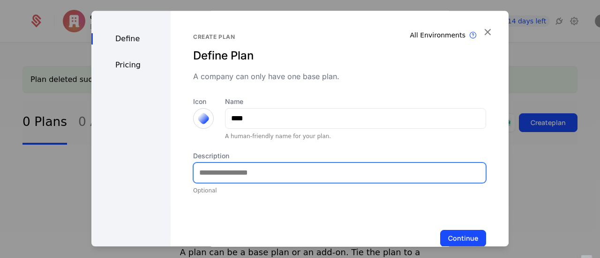
click at [249, 171] on input "Description" at bounding box center [340, 173] width 292 height 20
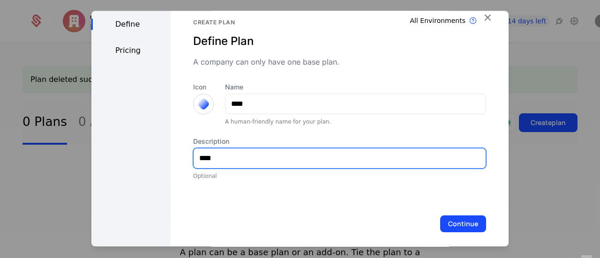
scroll to position [23, 0]
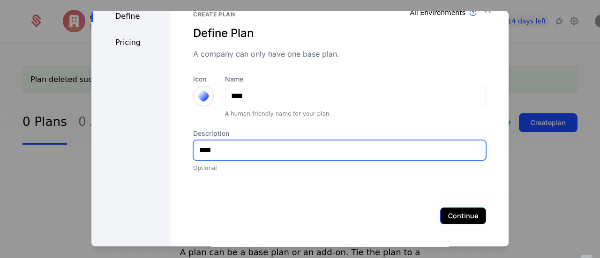
type input "****"
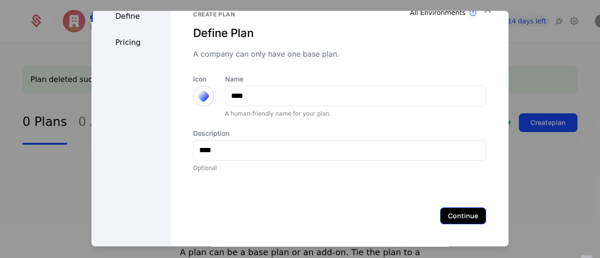
click at [445, 216] on button "Continue" at bounding box center [463, 216] width 46 height 17
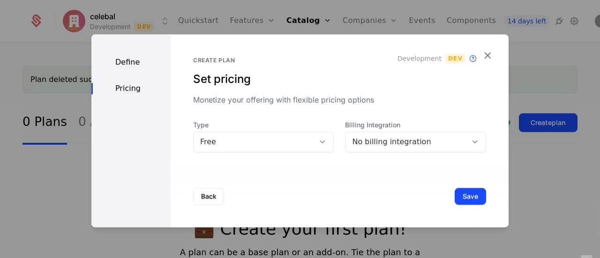
click at [290, 151] on div "Free" at bounding box center [263, 142] width 141 height 21
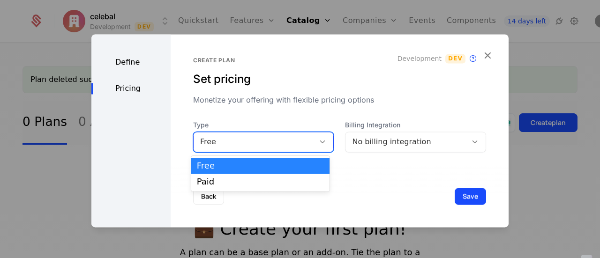
click at [385, 155] on div "Create plan Set pricing Monetize your offering with flexible pricing options De…" at bounding box center [340, 130] width 338 height 193
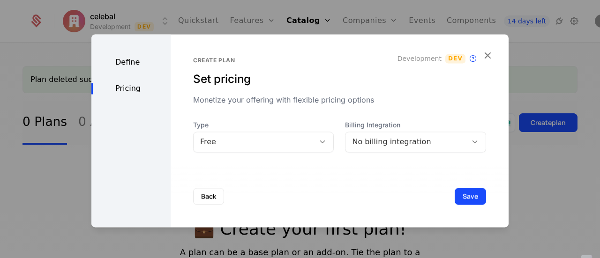
click at [386, 143] on div "No billing integration" at bounding box center [406, 141] width 108 height 11
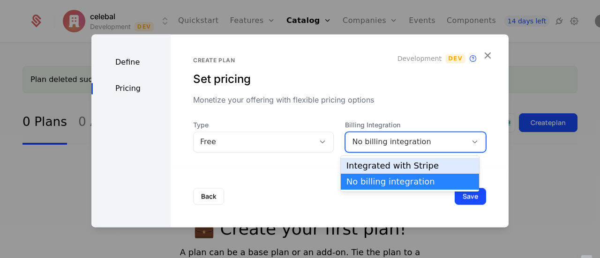
click at [382, 168] on div "Integrated with Stripe" at bounding box center [410, 166] width 127 height 8
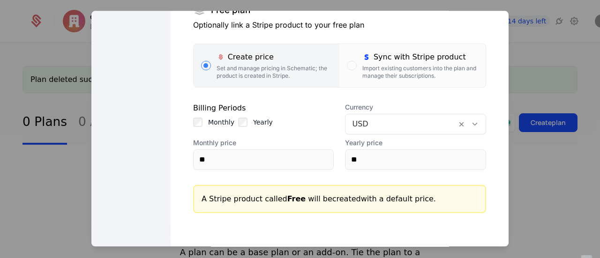
scroll to position [123, 0]
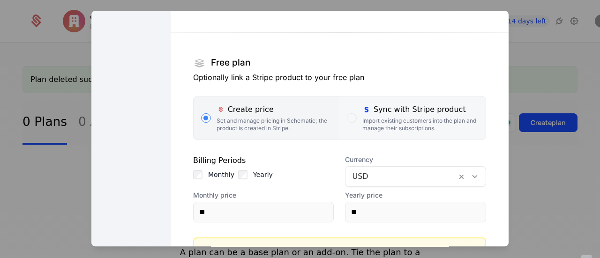
click at [416, 115] on div "Sync with Stripe product" at bounding box center [420, 109] width 116 height 11
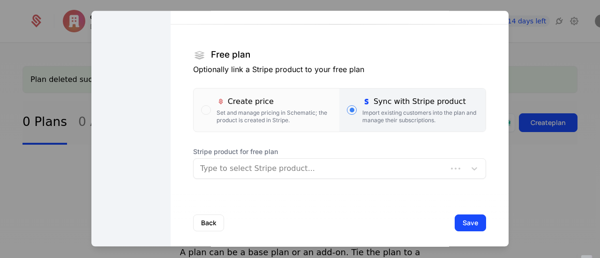
scroll to position [138, 0]
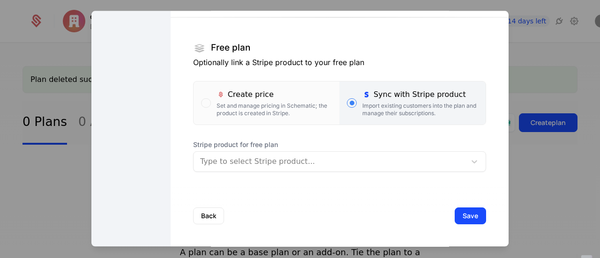
click at [373, 163] on div at bounding box center [329, 161] width 259 height 13
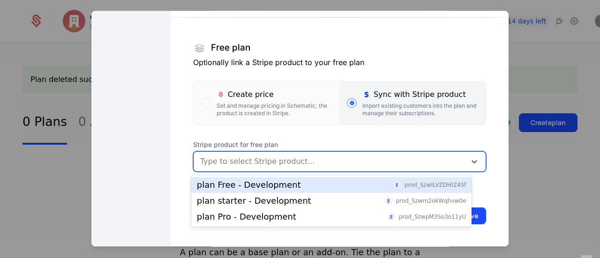
click at [354, 185] on div "plan Free - Development prod_SzwlLVZDHIZ4Sf" at bounding box center [332, 185] width 270 height 8
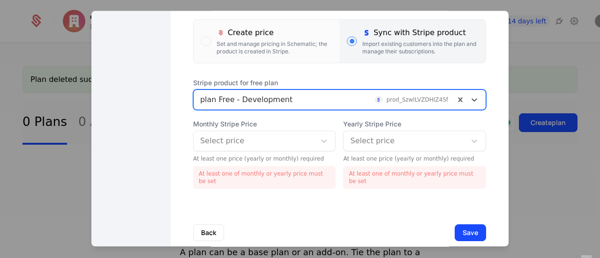
scroll to position [209, 0]
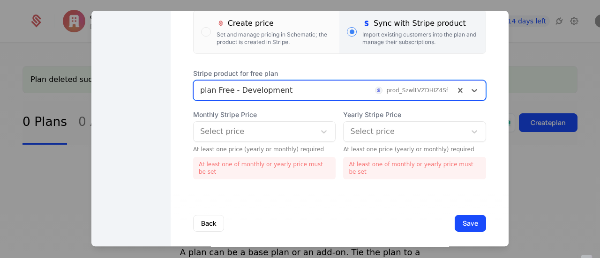
click at [289, 133] on div at bounding box center [254, 131] width 109 height 13
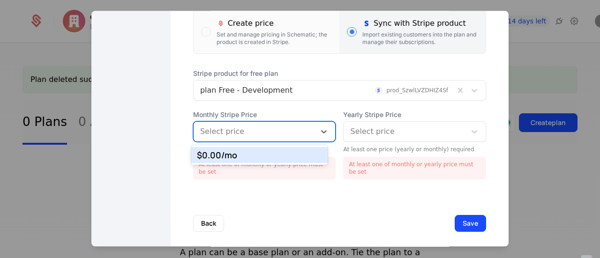
click at [286, 151] on div "$0.00 /mo" at bounding box center [259, 155] width 136 height 16
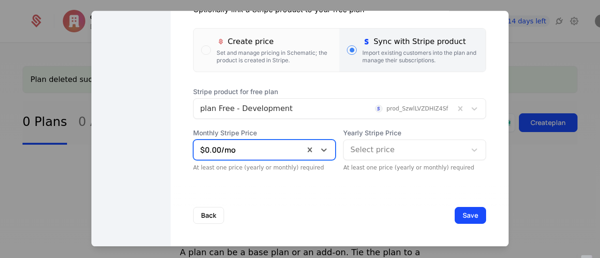
scroll to position [190, 0]
click at [393, 129] on span "Yearly Stripe Price" at bounding box center [414, 133] width 143 height 9
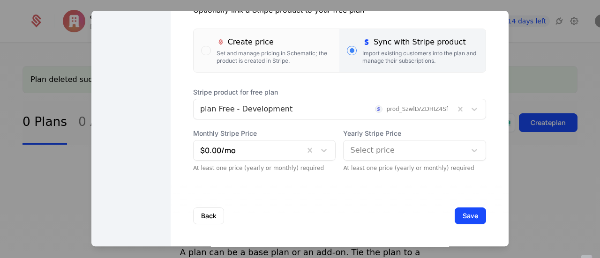
click at [385, 153] on div at bounding box center [404, 150] width 109 height 13
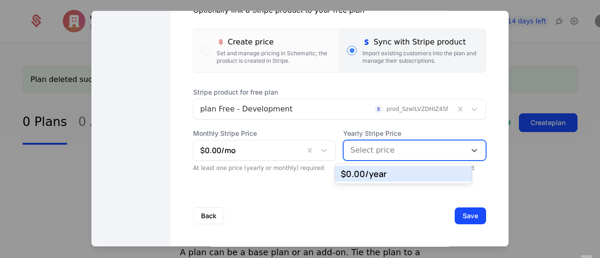
click at [384, 170] on div "$0.00 /year" at bounding box center [403, 174] width 125 height 8
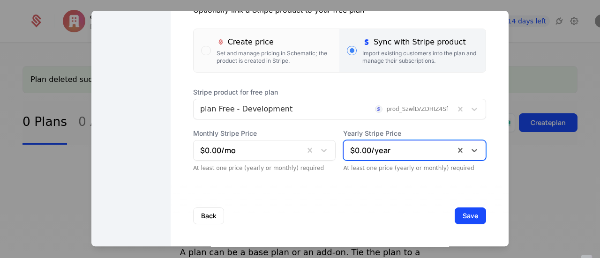
click at [388, 200] on div "Back Save" at bounding box center [340, 216] width 338 height 62
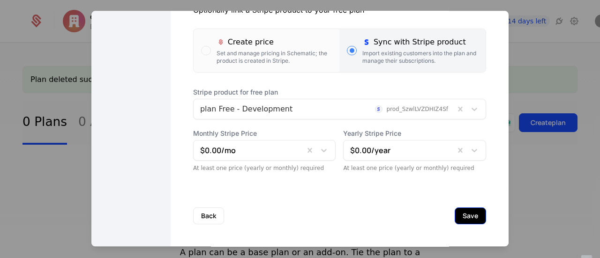
click at [455, 218] on button "Save" at bounding box center [470, 216] width 31 height 17
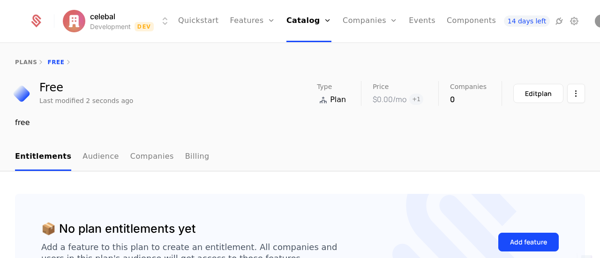
click at [51, 60] on div "plans Free" at bounding box center [300, 63] width 570 height 8
click at [41, 60] on icon at bounding box center [41, 63] width 8 height 8
click at [28, 60] on link "plans" at bounding box center [26, 62] width 22 height 7
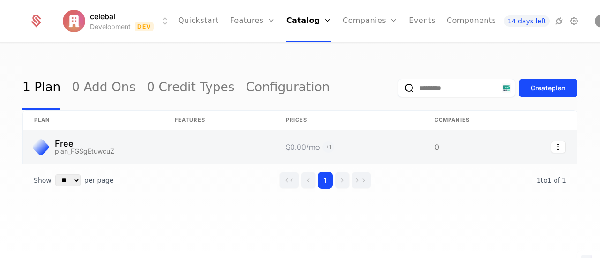
click at [70, 142] on link at bounding box center [93, 147] width 141 height 34
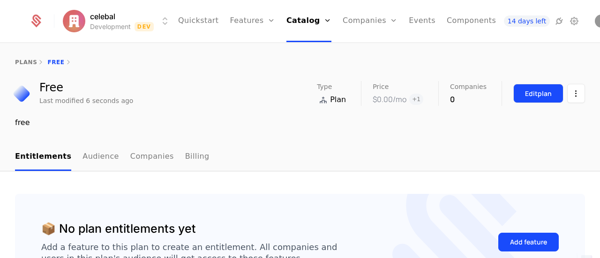
click at [542, 100] on button "Edit plan" at bounding box center [538, 93] width 50 height 19
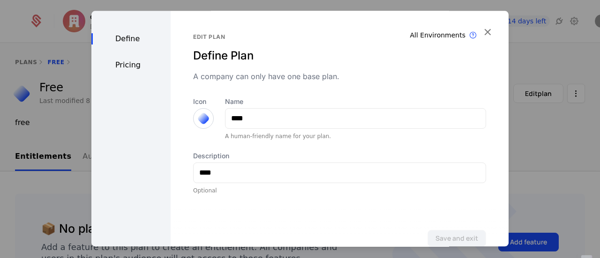
click at [197, 120] on div at bounding box center [203, 118] width 13 height 13
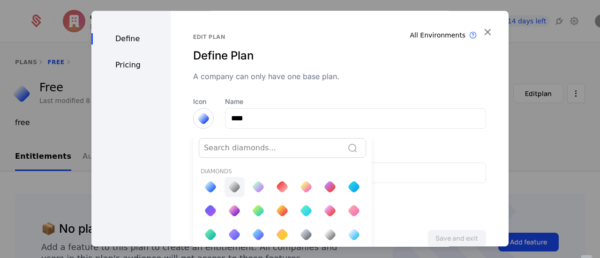
click at [235, 189] on div at bounding box center [234, 186] width 9 height 9
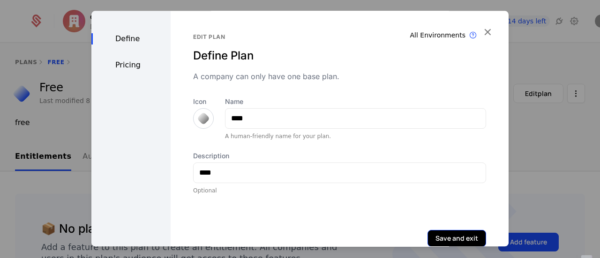
click at [449, 237] on button "Save and exit" at bounding box center [457, 238] width 59 height 17
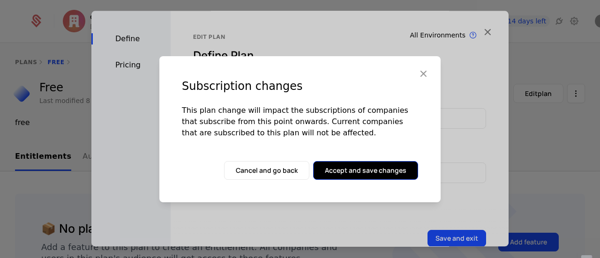
click at [382, 169] on button "Accept and save changes" at bounding box center [365, 170] width 105 height 19
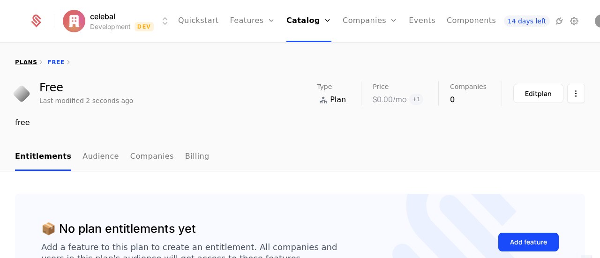
click at [25, 61] on link "plans" at bounding box center [26, 62] width 22 height 7
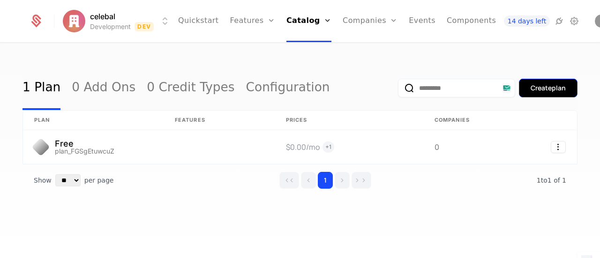
click at [533, 89] on div "Create plan" at bounding box center [548, 87] width 35 height 9
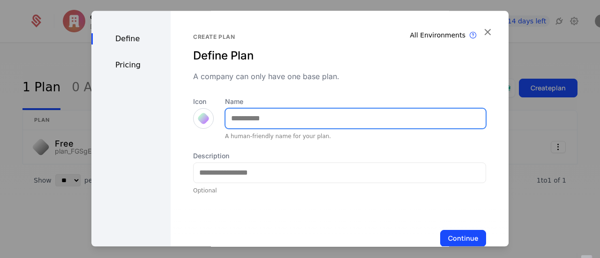
click at [279, 121] on input "Name" at bounding box center [356, 119] width 260 height 20
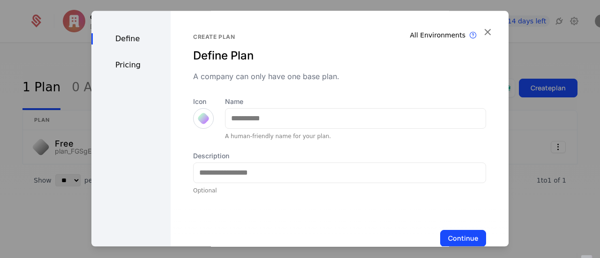
click at [199, 119] on div at bounding box center [203, 118] width 13 height 13
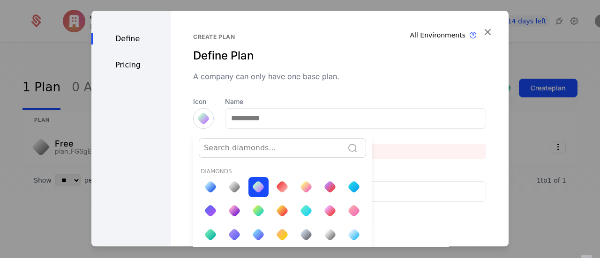
click at [256, 229] on div at bounding box center [258, 234] width 13 height 13
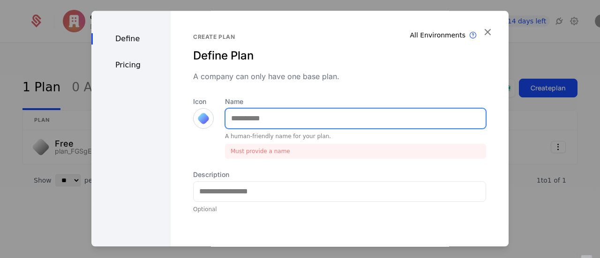
click at [252, 125] on input "Name" at bounding box center [356, 119] width 260 height 20
type input "*******"
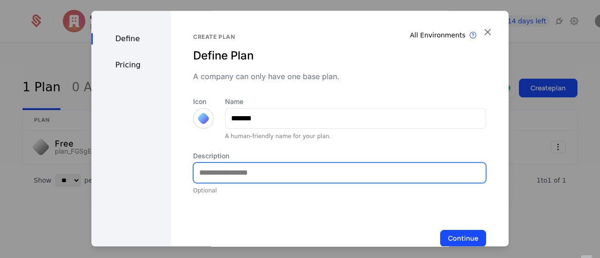
click at [250, 171] on input "Description" at bounding box center [340, 173] width 292 height 20
type input "**********"
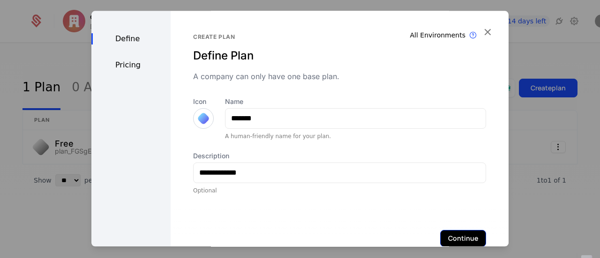
click at [442, 235] on button "Continue" at bounding box center [463, 238] width 46 height 17
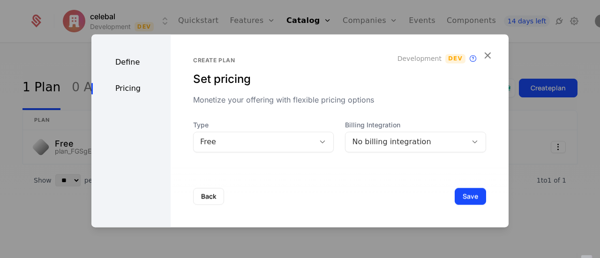
click at [308, 140] on div "Free" at bounding box center [254, 142] width 121 height 13
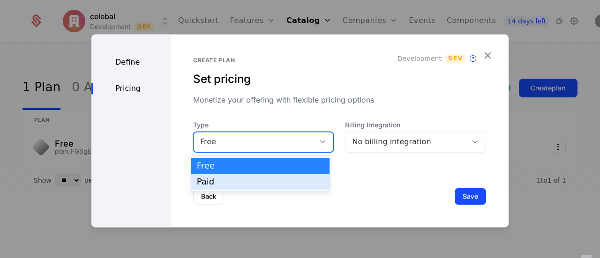
click at [296, 183] on div "Paid" at bounding box center [260, 182] width 127 height 8
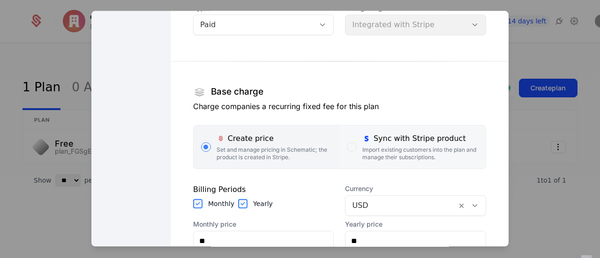
click at [374, 153] on div "Import existing customers into the plan and manage their subscriptions." at bounding box center [420, 153] width 116 height 15
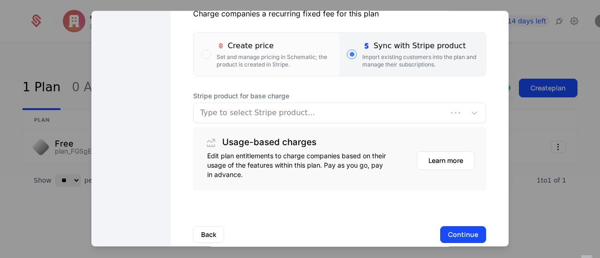
scroll to position [188, 0]
click at [320, 116] on div at bounding box center [320, 112] width 241 height 13
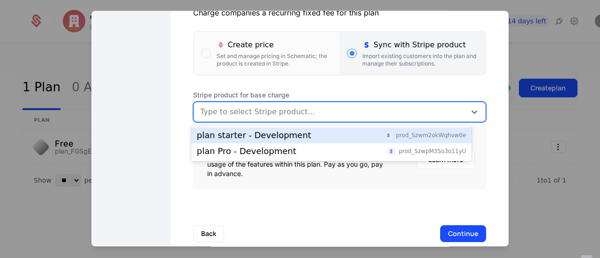
click at [307, 142] on div "plan starter - Development prod_Szwm2okWqhvw0e" at bounding box center [331, 136] width 281 height 16
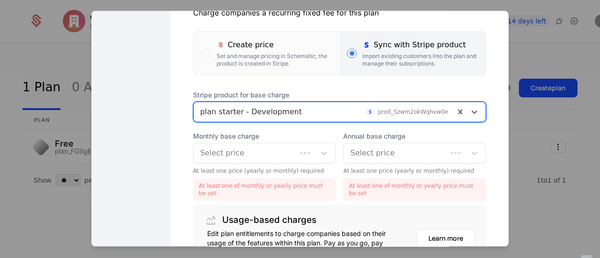
click at [297, 156] on div "Select price" at bounding box center [264, 153] width 143 height 21
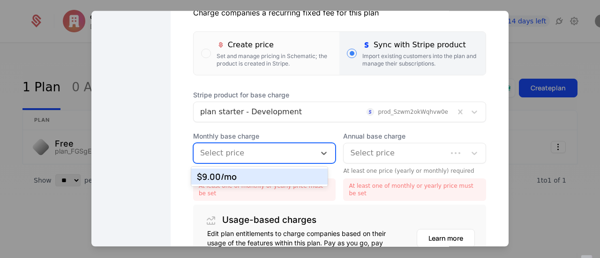
click at [290, 182] on div "$9.00 /mo" at bounding box center [259, 177] width 136 height 16
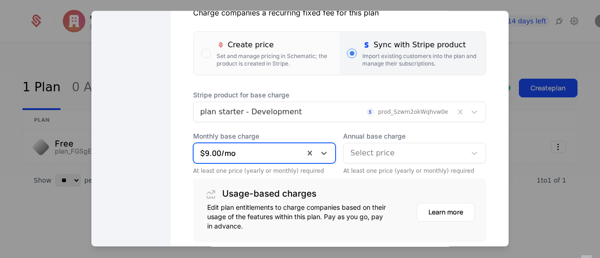
click at [422, 156] on div at bounding box center [404, 153] width 109 height 13
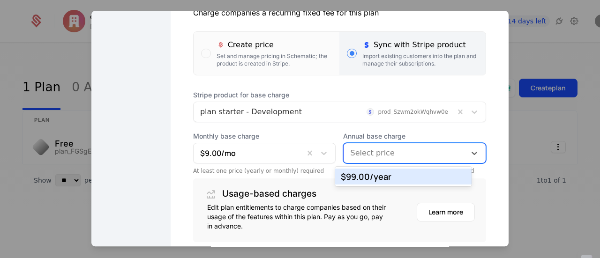
click at [407, 181] on div "$99.00 /year" at bounding box center [403, 177] width 125 height 8
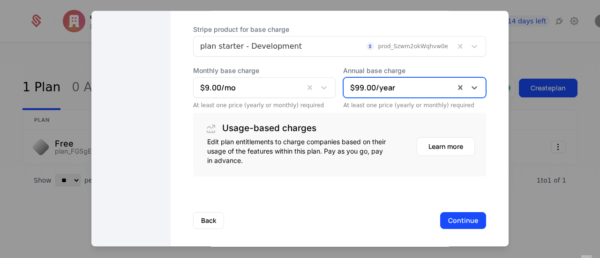
scroll to position [258, 0]
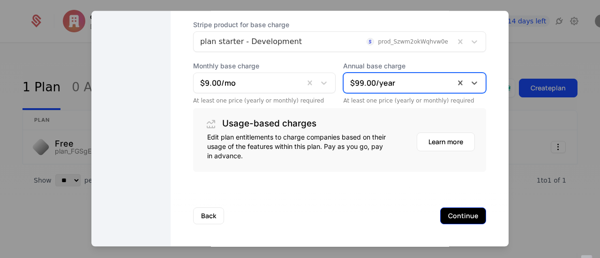
click at [450, 218] on button "Continue" at bounding box center [463, 216] width 46 height 17
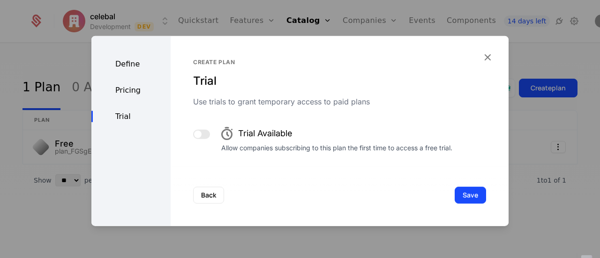
scroll to position [0, 0]
click at [200, 138] on button "button" at bounding box center [201, 133] width 17 height 9
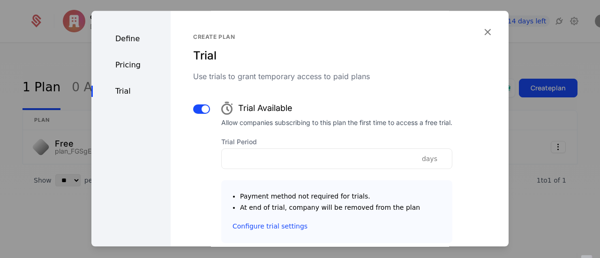
scroll to position [71, 0]
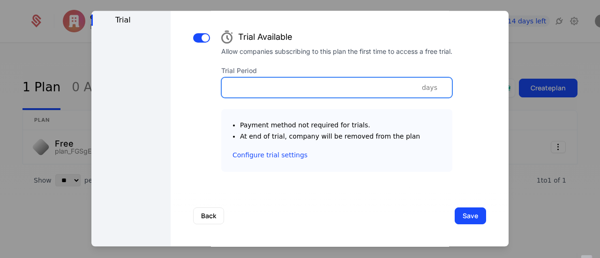
click at [391, 97] on input "Trial Period" at bounding box center [337, 88] width 230 height 20
click at [385, 85] on input "Trial Period" at bounding box center [337, 88] width 230 height 20
type input "*"
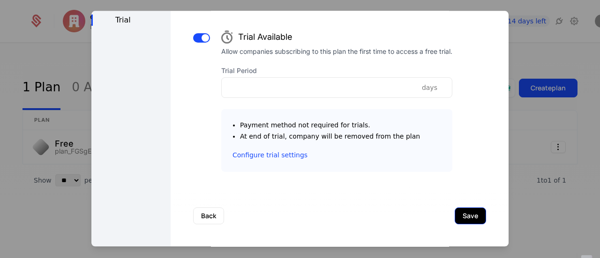
click at [460, 216] on button "Save" at bounding box center [470, 216] width 31 height 17
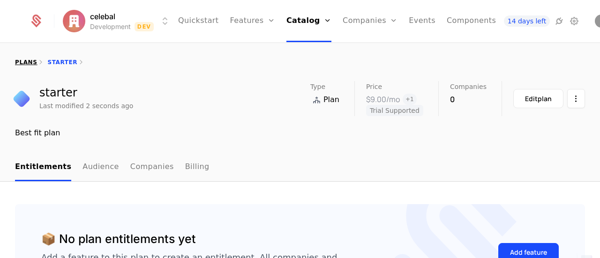
click at [24, 61] on link "plans" at bounding box center [26, 62] width 22 height 7
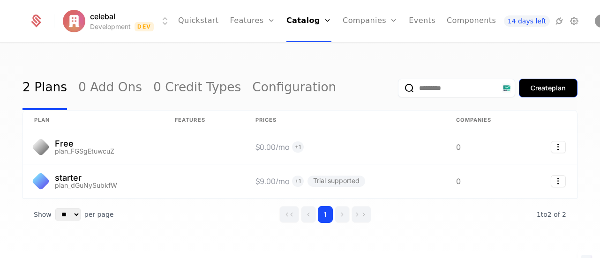
click at [540, 87] on div "Create plan" at bounding box center [548, 87] width 35 height 9
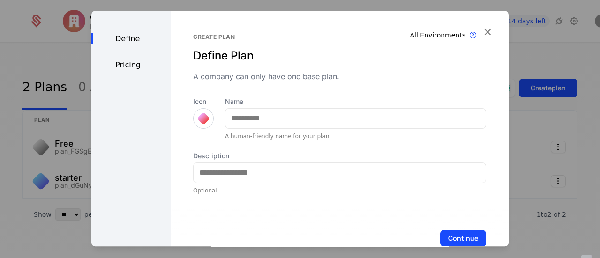
click at [202, 121] on div at bounding box center [203, 118] width 13 height 13
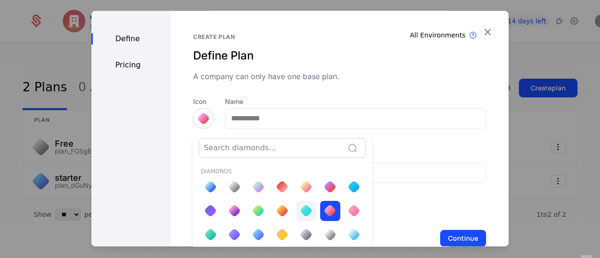
scroll to position [12, 0]
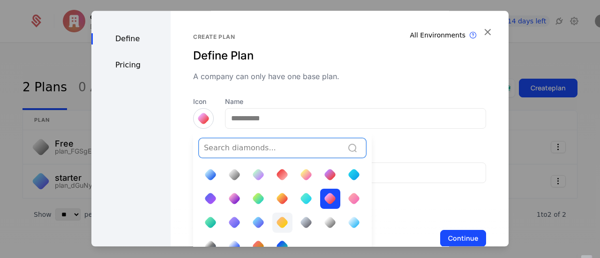
click at [278, 216] on div at bounding box center [282, 222] width 13 height 13
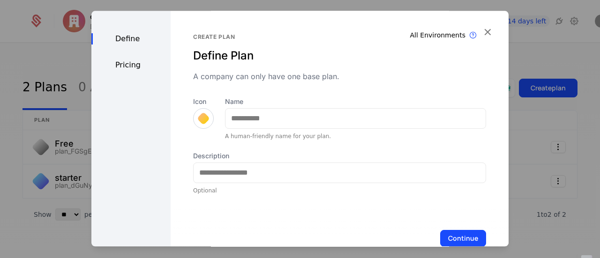
click at [334, 129] on div "Name A human-friendly name for your plan." at bounding box center [355, 118] width 261 height 43
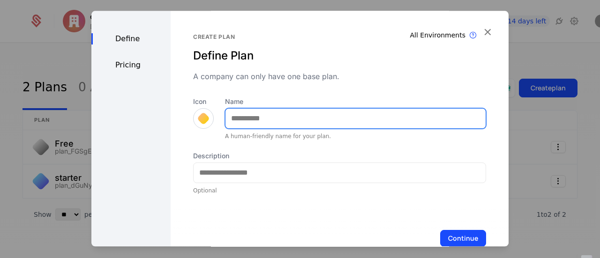
click at [330, 121] on input "Name" at bounding box center [356, 119] width 260 height 20
type input "***"
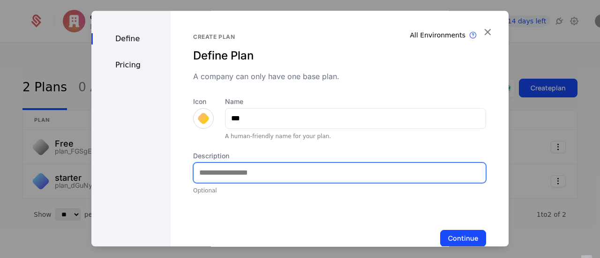
click at [285, 163] on input "Description" at bounding box center [340, 173] width 292 height 20
type input "**********"
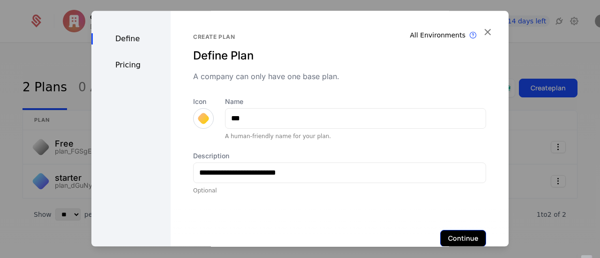
click at [440, 242] on button "Continue" at bounding box center [463, 238] width 46 height 17
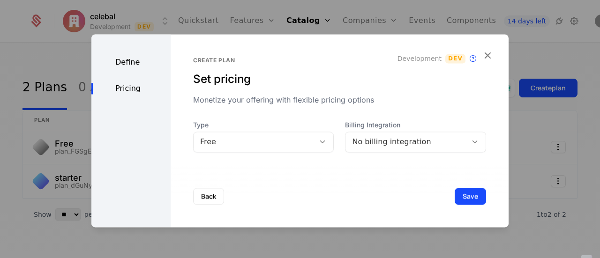
click at [309, 142] on div "Free" at bounding box center [254, 142] width 121 height 13
click at [304, 196] on div "Back Save" at bounding box center [340, 197] width 338 height 62
click at [292, 151] on div "Free" at bounding box center [263, 142] width 141 height 21
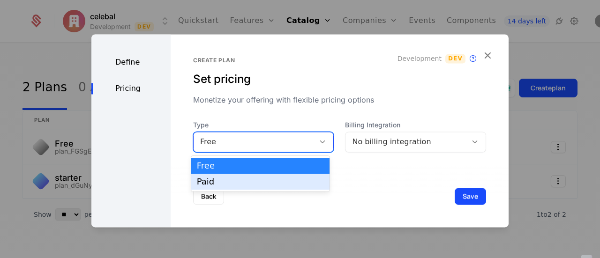
click at [286, 180] on div "Paid" at bounding box center [260, 182] width 127 height 8
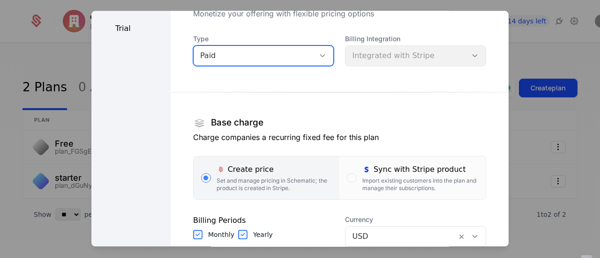
scroll to position [141, 0]
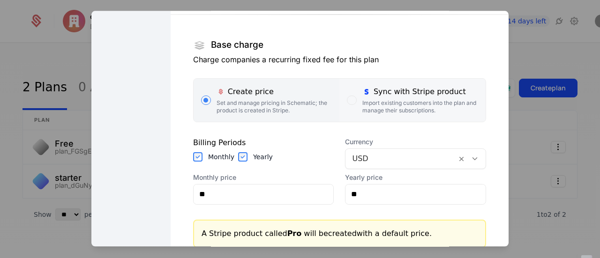
click at [384, 95] on div "Sync with Stripe product" at bounding box center [420, 91] width 116 height 11
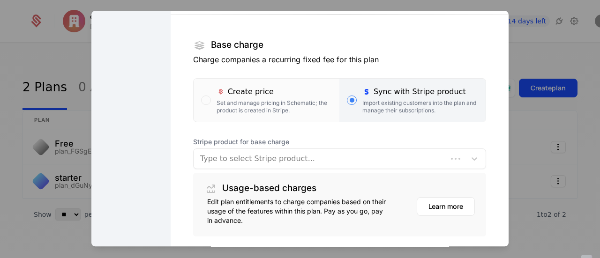
click at [357, 171] on section "Base charge Charge companies a recurring fixed fee for this plan Create price S…" at bounding box center [339, 118] width 293 height 237
click at [319, 159] on div at bounding box center [329, 158] width 259 height 13
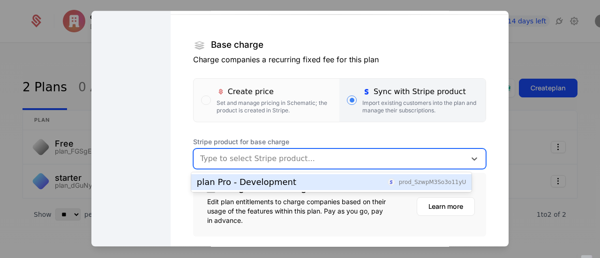
click at [315, 186] on div "plan Pro - Development prod_SzwpM3So3o11yU" at bounding box center [332, 182] width 270 height 8
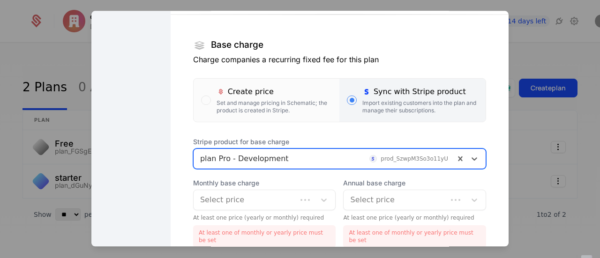
scroll to position [277, 0]
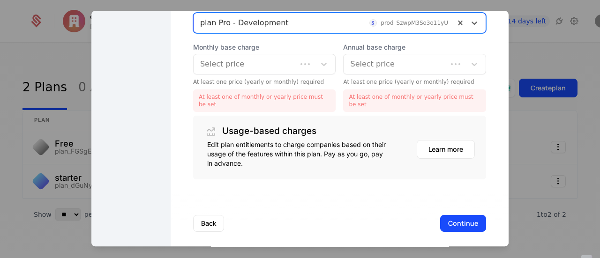
drag, startPoint x: 287, startPoint y: 89, endPoint x: 280, endPoint y: 68, distance: 21.8
click at [287, 89] on div "Monthly base charge Select price At least one price (yearly or monthly) require…" at bounding box center [264, 77] width 143 height 69
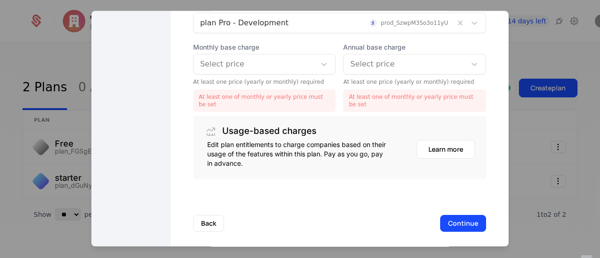
click at [280, 68] on div at bounding box center [254, 64] width 109 height 13
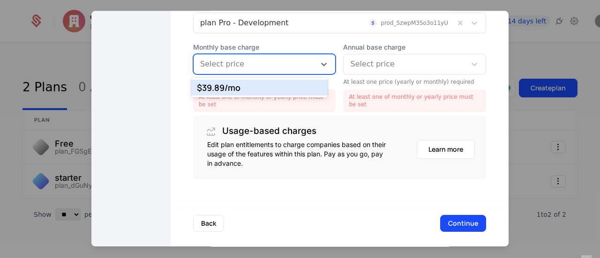
click at [280, 92] on div "$39.89 /mo" at bounding box center [259, 88] width 136 height 16
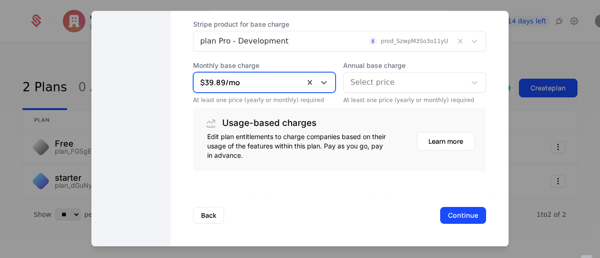
scroll to position [258, 0]
drag, startPoint x: 399, startPoint y: 58, endPoint x: 386, endPoint y: 82, distance: 26.8
click at [399, 58] on div "Stripe product for base charge plan Pro - Development prod_SzwpM3So3o11yU Month…" at bounding box center [339, 62] width 293 height 84
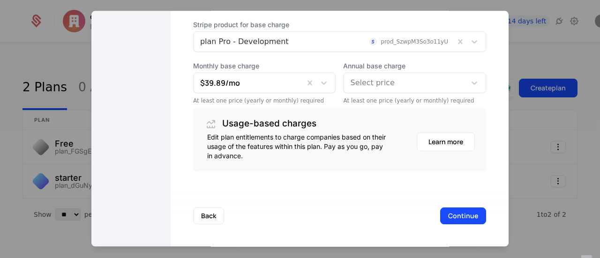
click at [385, 86] on div at bounding box center [404, 82] width 109 height 13
click at [372, 117] on div "Usage-based charges" at bounding box center [339, 124] width 271 height 17
click at [373, 109] on div "Usage-based charges Edit plan entitlements to charge companies based on their u…" at bounding box center [339, 140] width 293 height 64
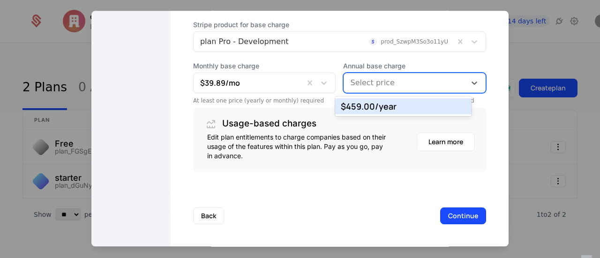
click at [388, 87] on div at bounding box center [404, 82] width 109 height 13
click at [381, 109] on div "$459.00 /year" at bounding box center [403, 106] width 125 height 8
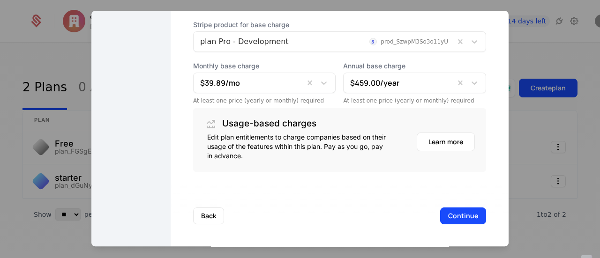
drag, startPoint x: 344, startPoint y: 168, endPoint x: 411, endPoint y: 178, distance: 67.3
click at [360, 170] on div "Usage-based charges Edit plan entitlements to charge companies based on their u…" at bounding box center [339, 140] width 293 height 64
click at [453, 215] on button "Continue" at bounding box center [463, 216] width 46 height 17
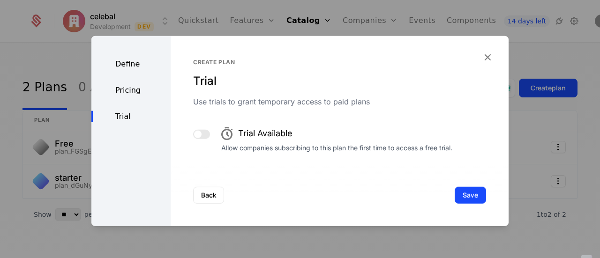
scroll to position [0, 0]
click at [455, 192] on button "Save" at bounding box center [470, 195] width 31 height 17
